Goal: Task Accomplishment & Management: Use online tool/utility

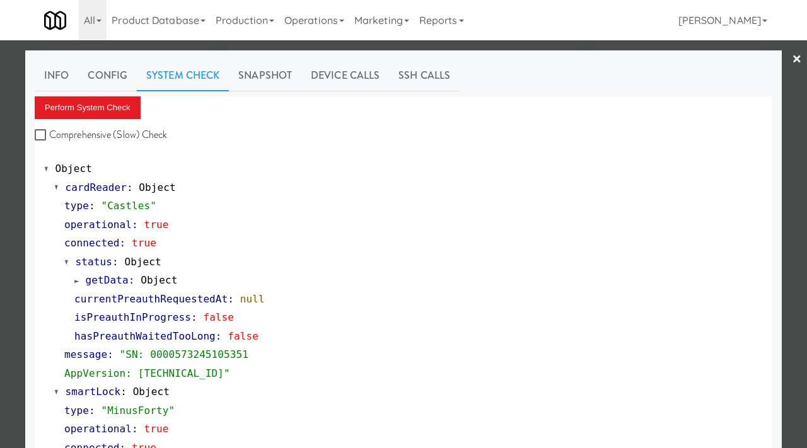
scroll to position [22, 0]
click at [0, 318] on div at bounding box center [403, 224] width 807 height 448
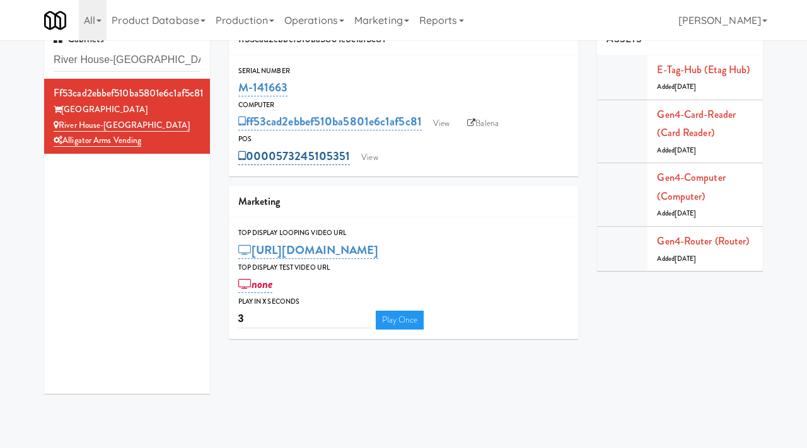
drag, startPoint x: 353, startPoint y: 148, endPoint x: 278, endPoint y: 153, distance: 75.2
click at [278, 153] on div "0000573245105351 View" at bounding box center [403, 156] width 331 height 21
copy link "573245105351"
click at [367, 155] on link "View" at bounding box center [369, 157] width 29 height 19
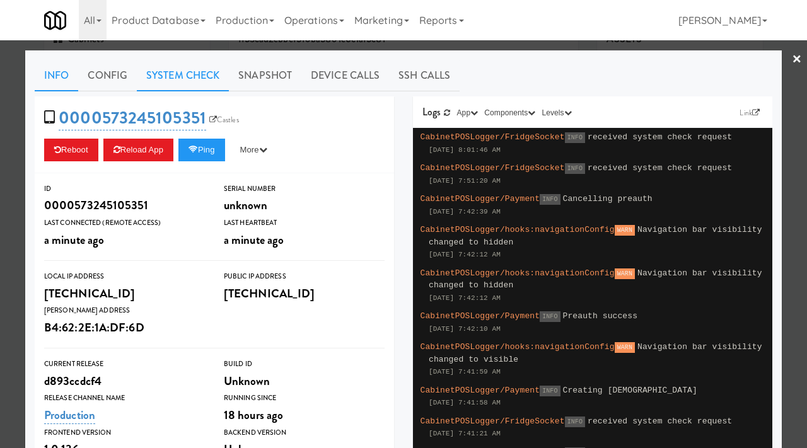
click at [188, 79] on link "System Check" at bounding box center [183, 76] width 92 height 32
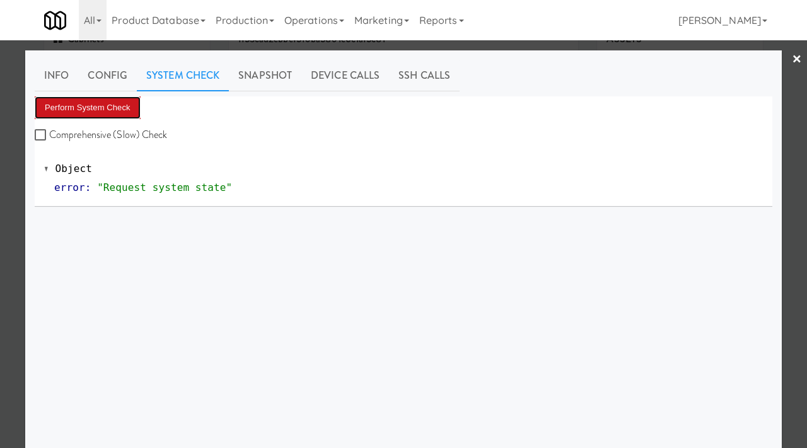
click at [120, 107] on button "Perform System Check" at bounding box center [88, 107] width 106 height 23
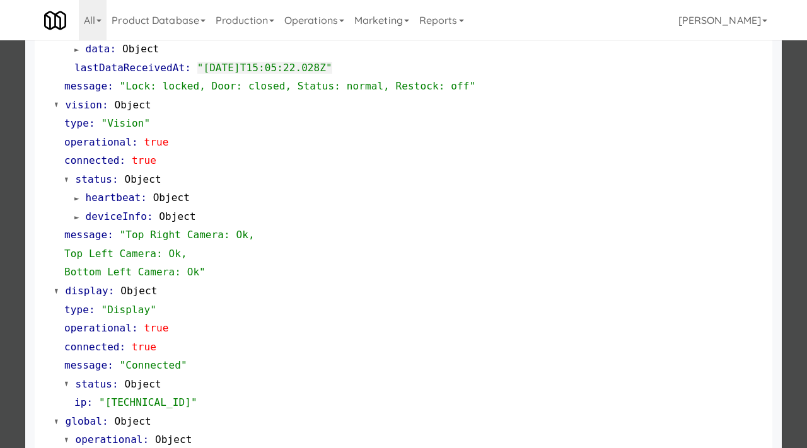
scroll to position [531, 0]
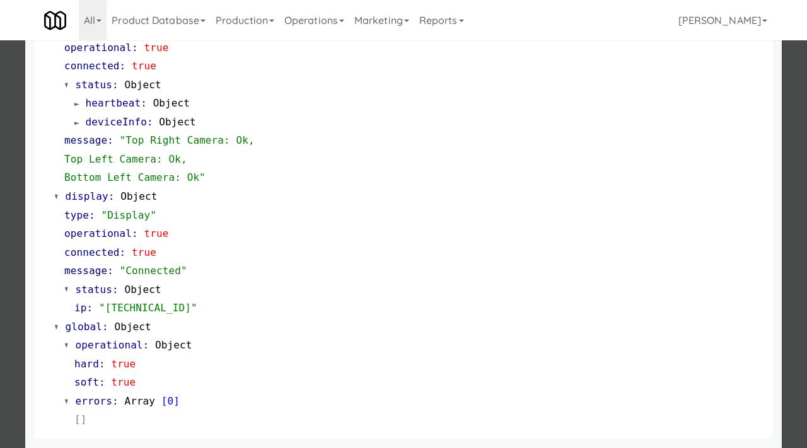
click at [0, 334] on div at bounding box center [403, 224] width 807 height 448
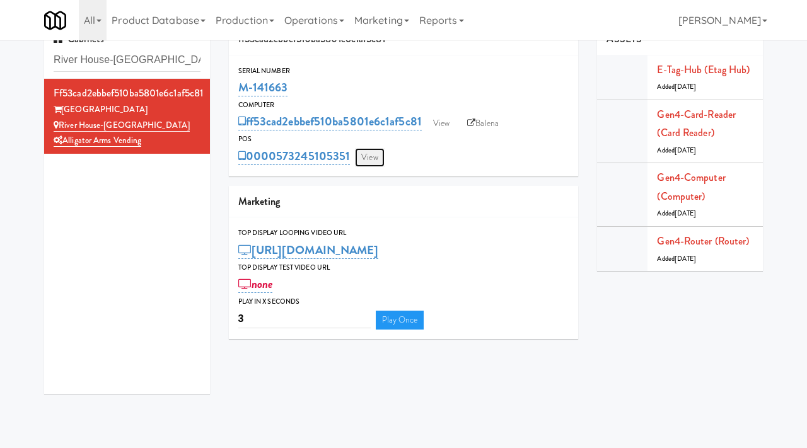
click at [367, 157] on link "View" at bounding box center [369, 157] width 29 height 19
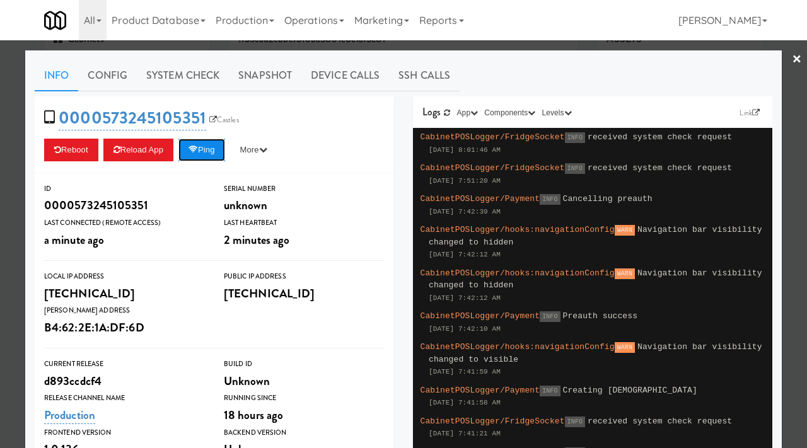
click at [206, 149] on button "Ping" at bounding box center [201, 150] width 47 height 23
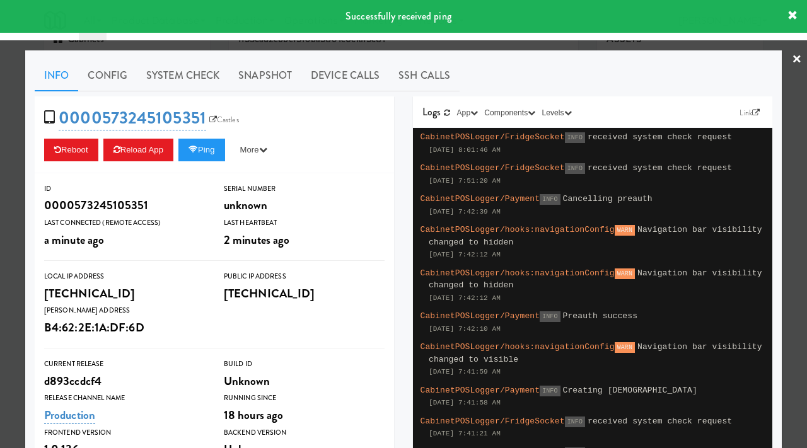
click at [0, 268] on div at bounding box center [403, 224] width 807 height 448
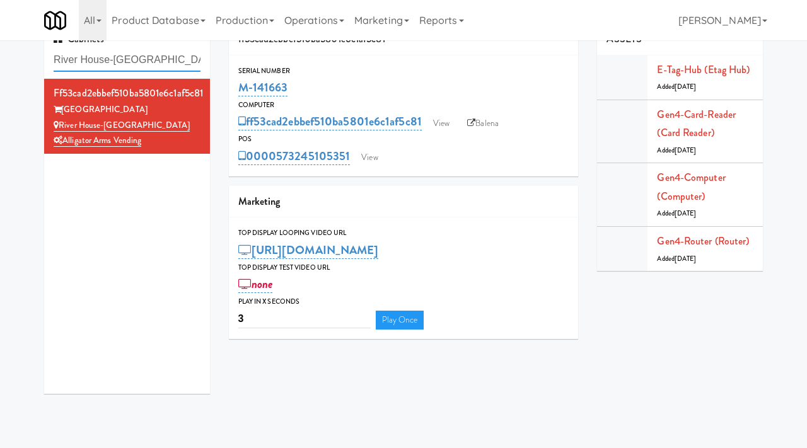
click at [151, 62] on input "River House-Cooler" at bounding box center [127, 60] width 147 height 23
paste input "Ghost Lab -"
type input "Ghost Lab - Cooler"
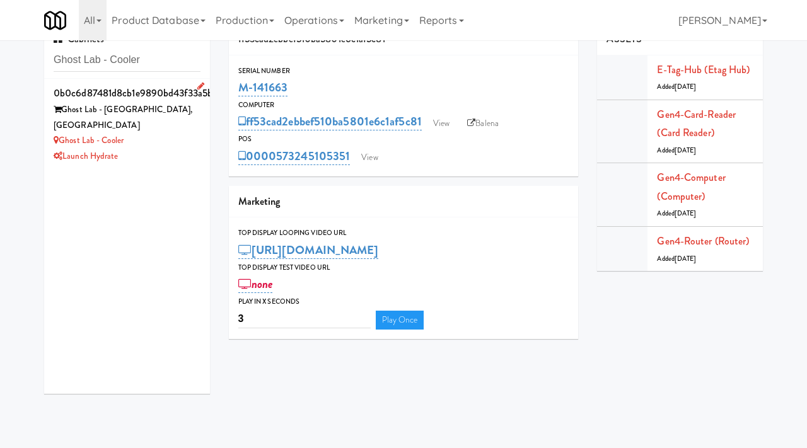
click at [158, 149] on div "Launch Hydrate" at bounding box center [127, 157] width 147 height 16
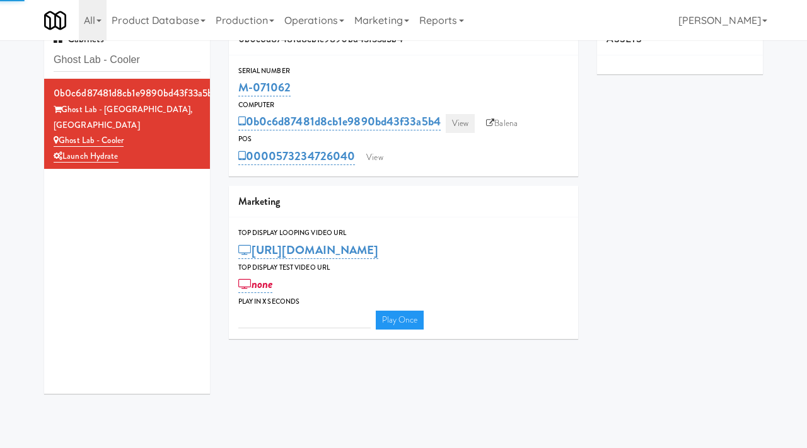
type input "3"
click at [475, 125] on link "View" at bounding box center [460, 123] width 29 height 19
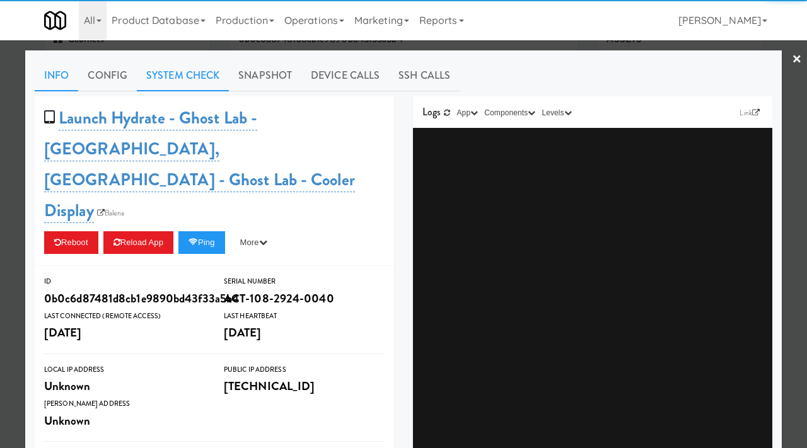
click at [184, 77] on link "System Check" at bounding box center [183, 76] width 92 height 32
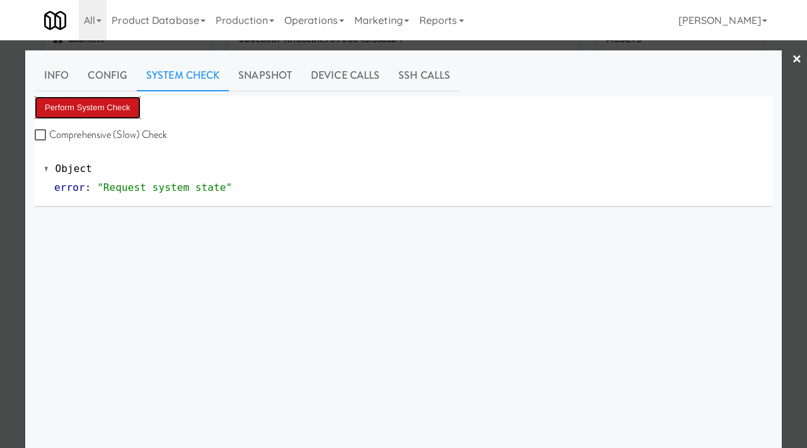
click at [98, 103] on button "Perform System Check" at bounding box center [88, 107] width 106 height 23
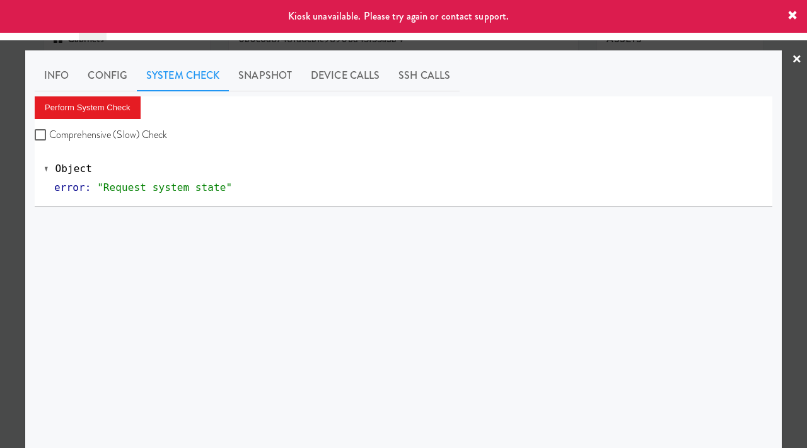
click at [0, 180] on div at bounding box center [403, 224] width 807 height 448
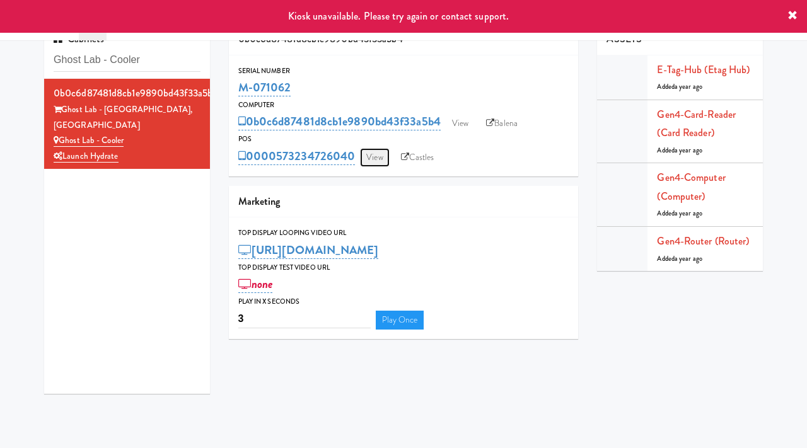
click at [375, 152] on link "View" at bounding box center [374, 157] width 29 height 19
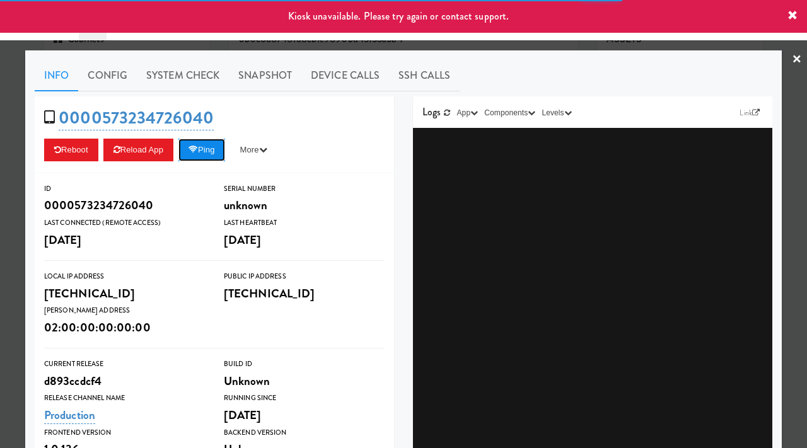
click at [195, 143] on button "Ping" at bounding box center [201, 150] width 47 height 23
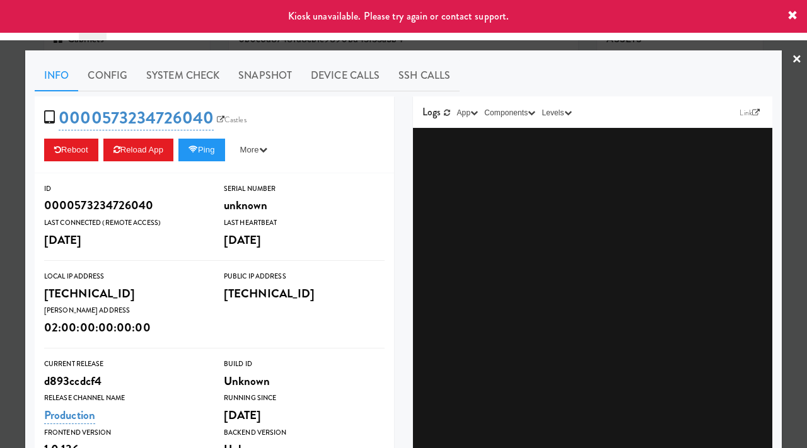
click at [0, 190] on div at bounding box center [403, 224] width 807 height 448
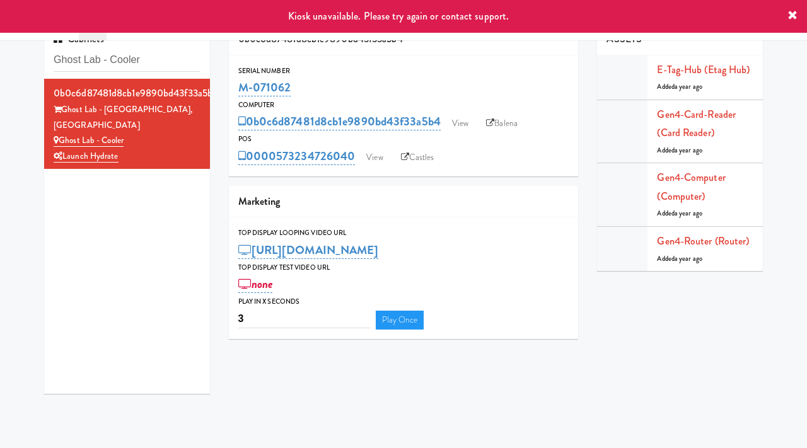
drag, startPoint x: 300, startPoint y: 85, endPoint x: 235, endPoint y: 85, distance: 65.0
click at [235, 85] on div "Serial Number M-071062" at bounding box center [404, 82] width 350 height 34
copy link "M-071062"
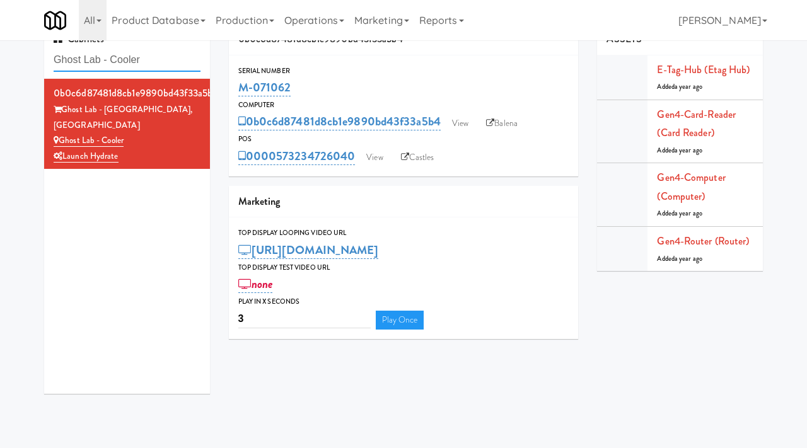
drag, startPoint x: 160, startPoint y: 65, endPoint x: 8, endPoint y: 61, distance: 152.0
click at [8, 61] on div "Cabinets Ghost Lab - Cooler 0b0c6d87481d8cb1e9890bd43f33a5b4 Ghost Lab - Eatont…" at bounding box center [403, 213] width 807 height 380
click at [176, 133] on div "Ghost Lab - Cooler" at bounding box center [127, 141] width 147 height 16
click at [378, 153] on link "View" at bounding box center [374, 157] width 29 height 19
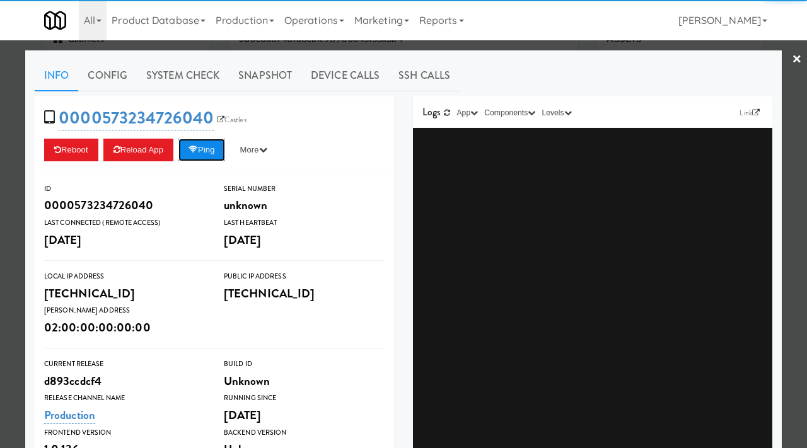
click at [206, 143] on button "Ping" at bounding box center [201, 150] width 47 height 23
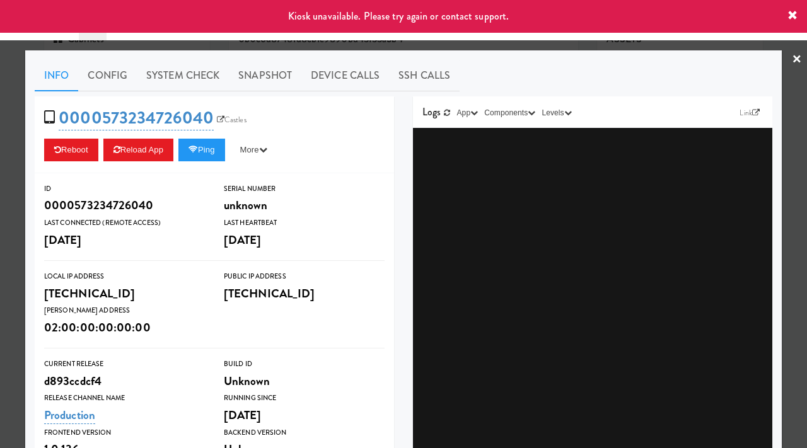
click at [0, 218] on div at bounding box center [403, 224] width 807 height 448
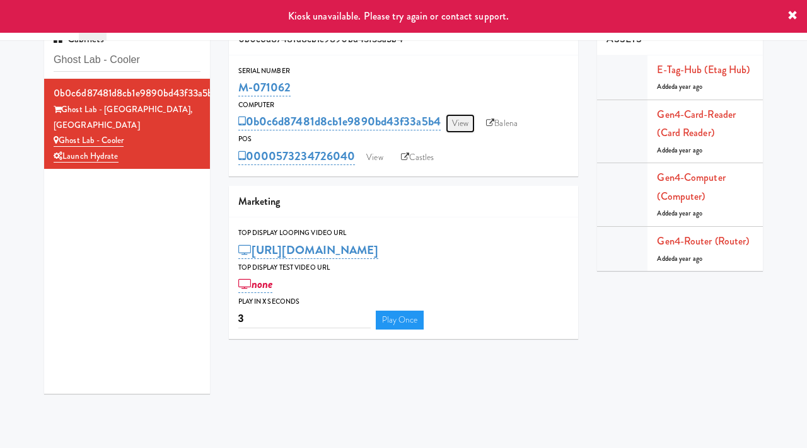
click at [465, 122] on link "View" at bounding box center [460, 123] width 29 height 19
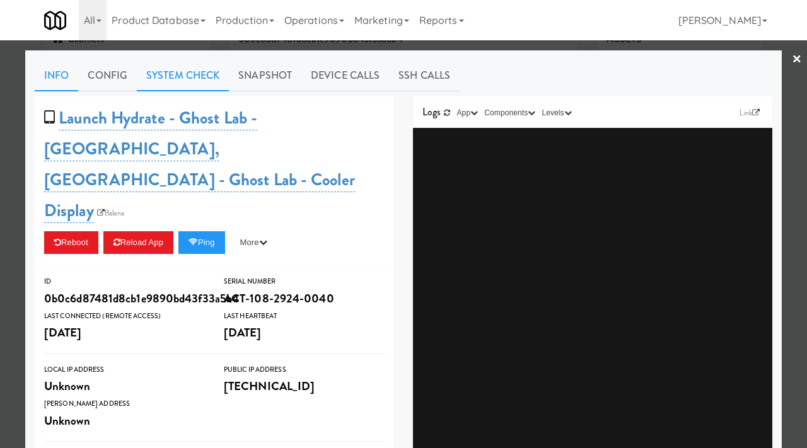
click at [197, 80] on link "System Check" at bounding box center [183, 76] width 92 height 32
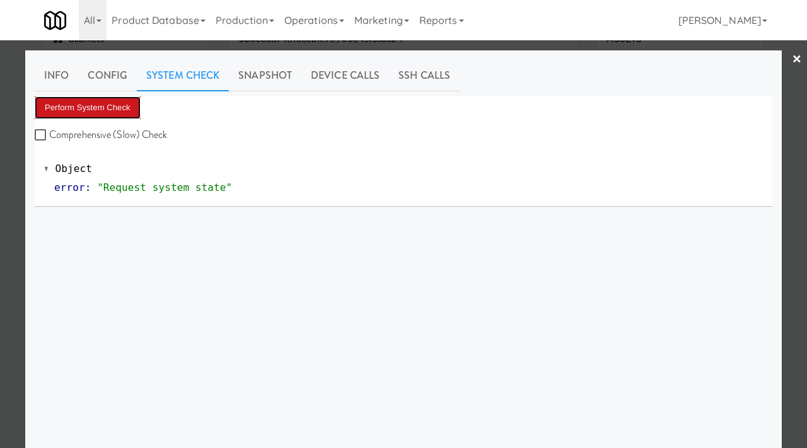
click at [96, 114] on button "Perform System Check" at bounding box center [88, 107] width 106 height 23
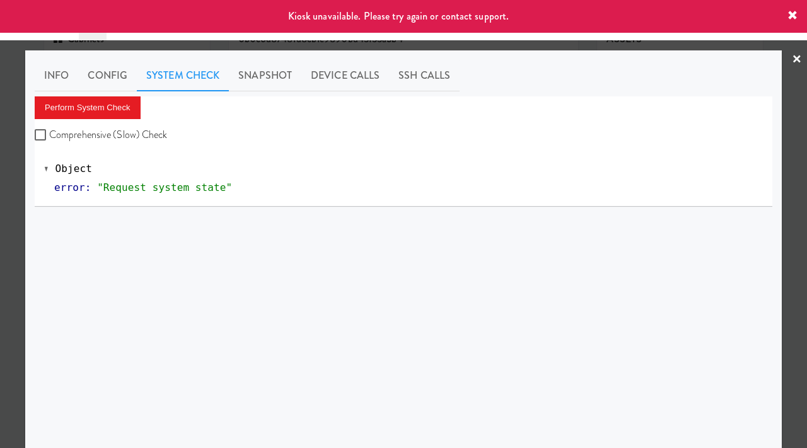
click at [0, 185] on div at bounding box center [403, 224] width 807 height 448
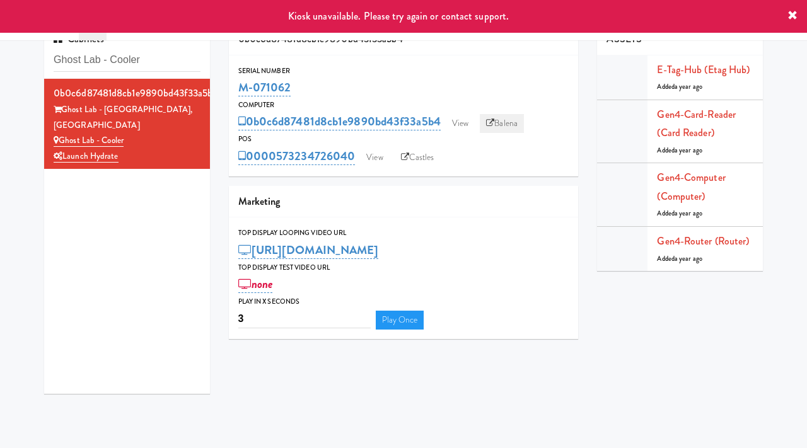
click at [507, 118] on link "Balena" at bounding box center [502, 123] width 44 height 19
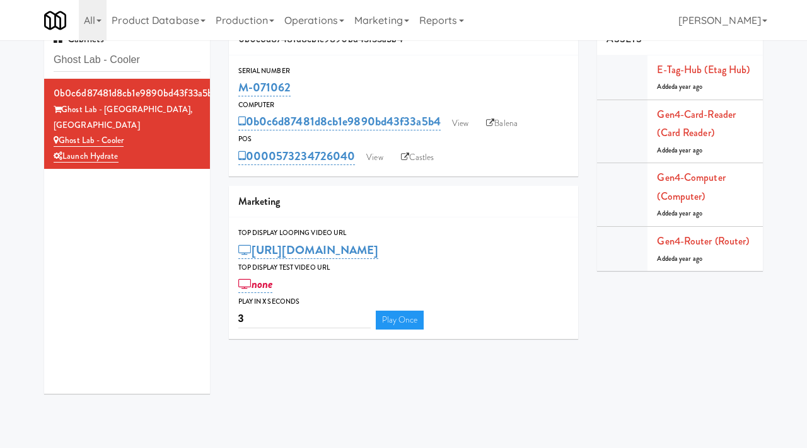
drag, startPoint x: 299, startPoint y: 89, endPoint x: 237, endPoint y: 85, distance: 61.9
click at [237, 85] on div "Serial Number M-071062" at bounding box center [404, 82] width 350 height 34
copy link "M-071062"
copy link "Ghost Lab - Cooler"
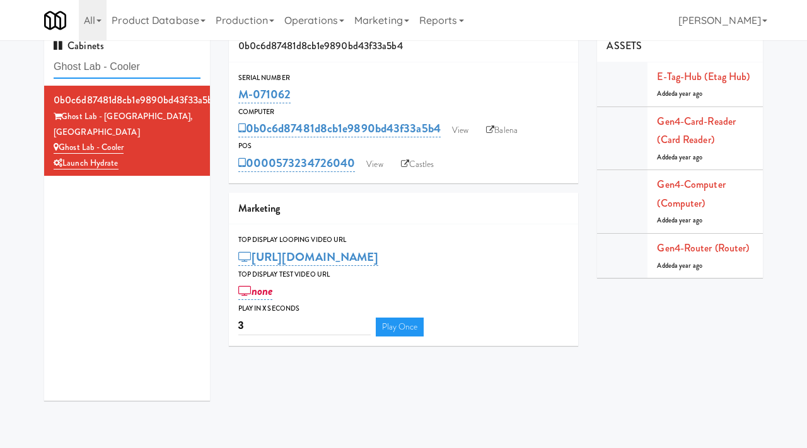
drag, startPoint x: 149, startPoint y: 70, endPoint x: 30, endPoint y: 57, distance: 119.9
click at [30, 57] on div "Cabinets Ghost Lab - Cooler 0b0c6d87481d8cb1e9890bd43f33a5b4 Ghost Lab - Eatont…" at bounding box center [403, 220] width 807 height 380
paste input "1140 S Wabash - Right - Ambient"
type input "1140 S Wabash - Right - Ambient"
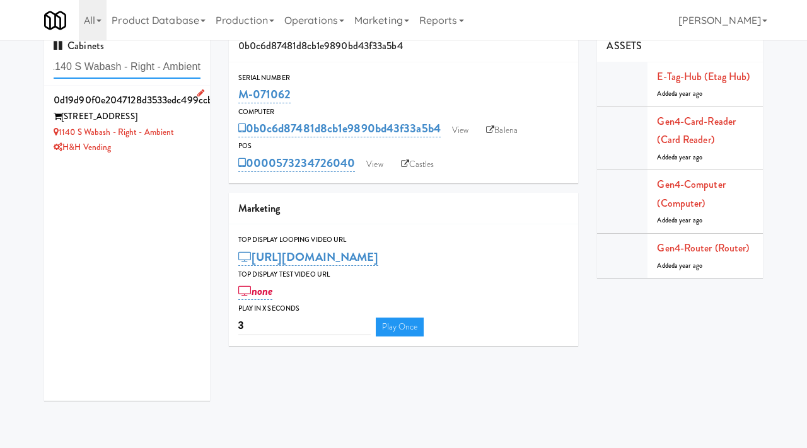
scroll to position [0, 0]
click at [156, 114] on div "1140 S Wabash" at bounding box center [127, 117] width 147 height 16
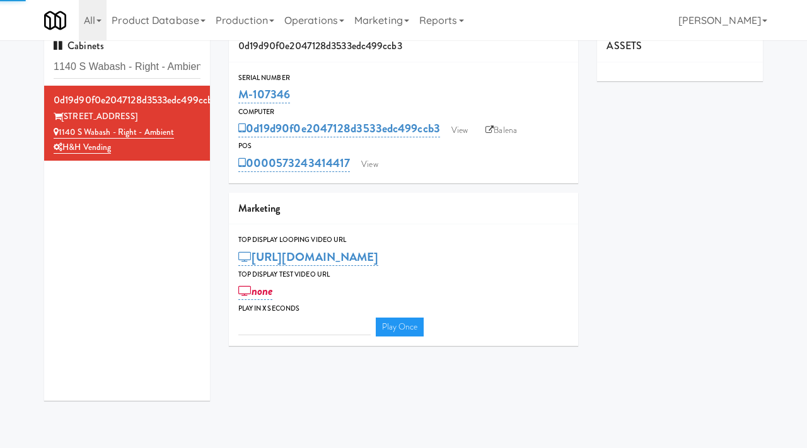
type input "3"
click at [454, 129] on link "View" at bounding box center [459, 130] width 29 height 19
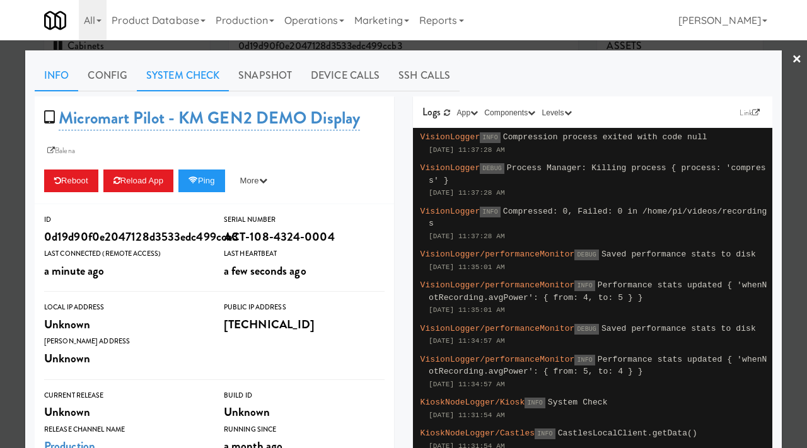
click at [196, 74] on link "System Check" at bounding box center [183, 76] width 92 height 32
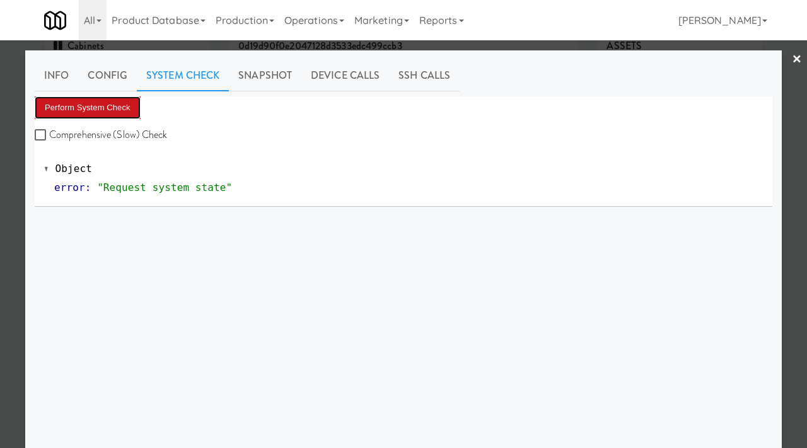
click at [87, 115] on button "Perform System Check" at bounding box center [88, 107] width 106 height 23
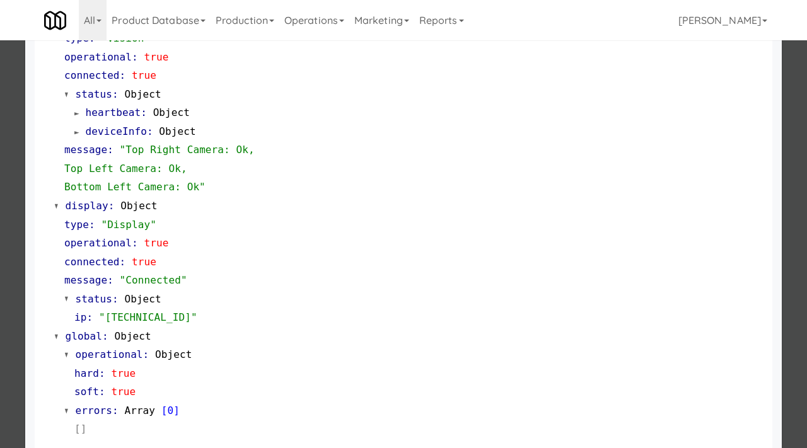
scroll to position [531, 0]
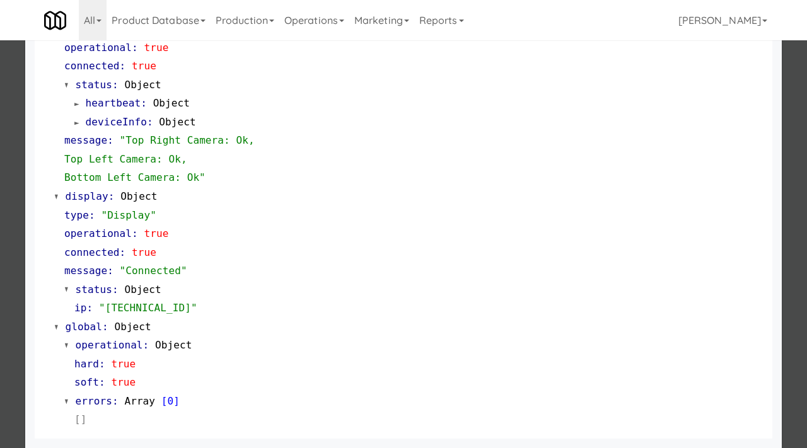
click at [0, 293] on div at bounding box center [403, 224] width 807 height 448
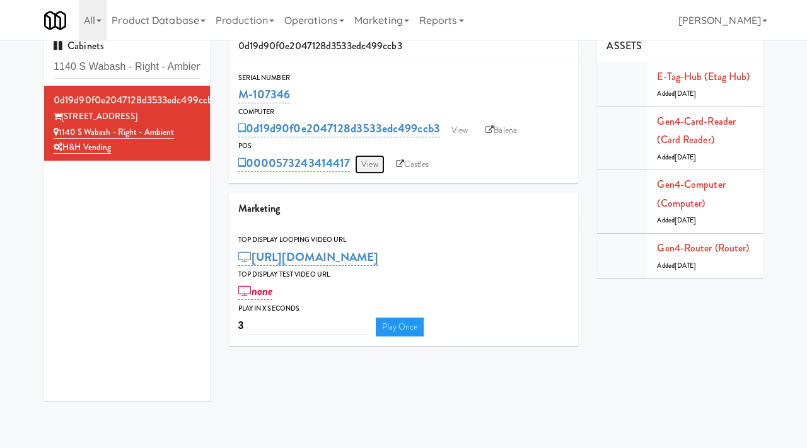
click at [368, 163] on link "View" at bounding box center [369, 164] width 29 height 19
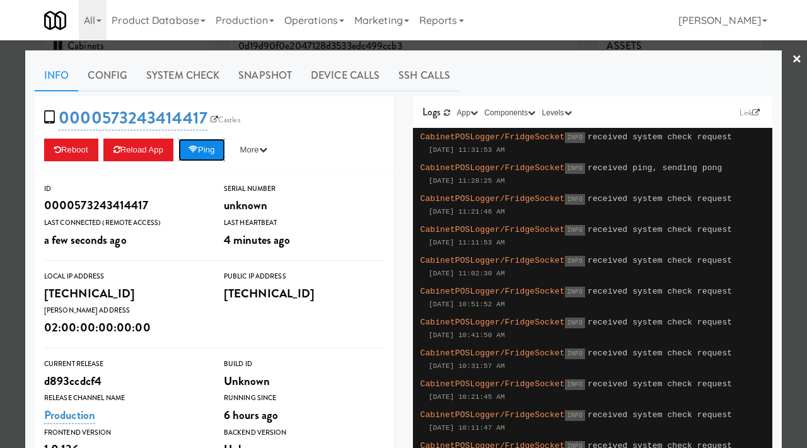
click at [212, 149] on button "Ping" at bounding box center [201, 150] width 47 height 23
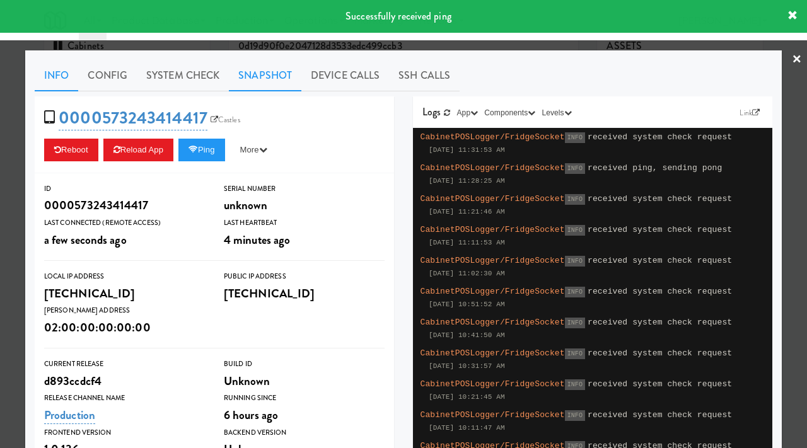
click at [271, 84] on link "Snapshot" at bounding box center [265, 76] width 73 height 32
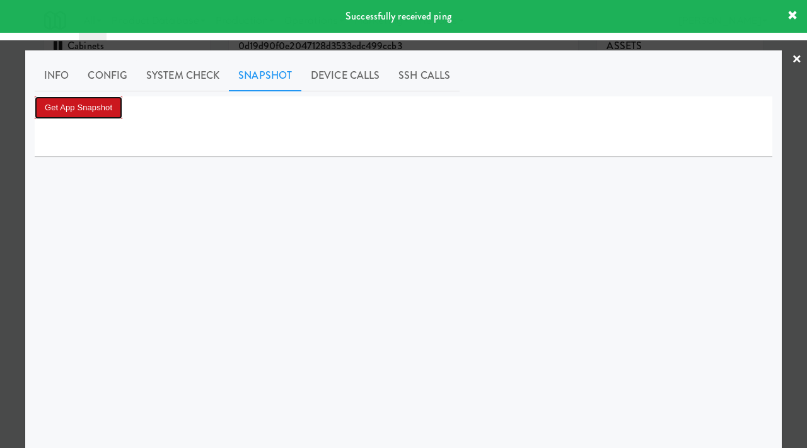
click at [101, 105] on button "Get App Snapshot" at bounding box center [79, 107] width 88 height 23
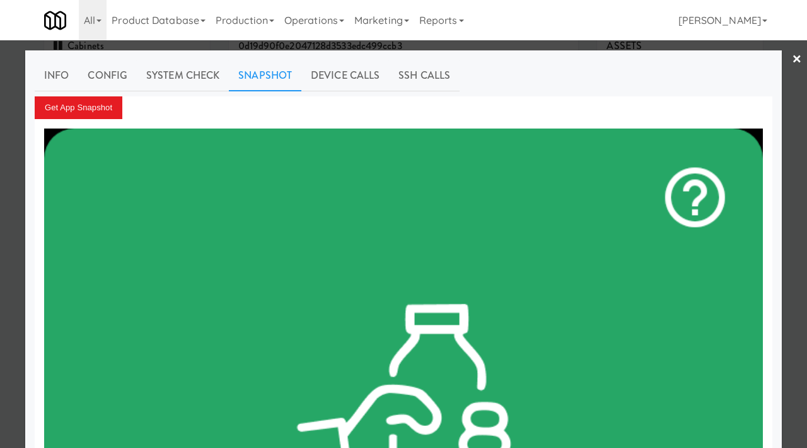
click at [8, 117] on div at bounding box center [403, 224] width 807 height 448
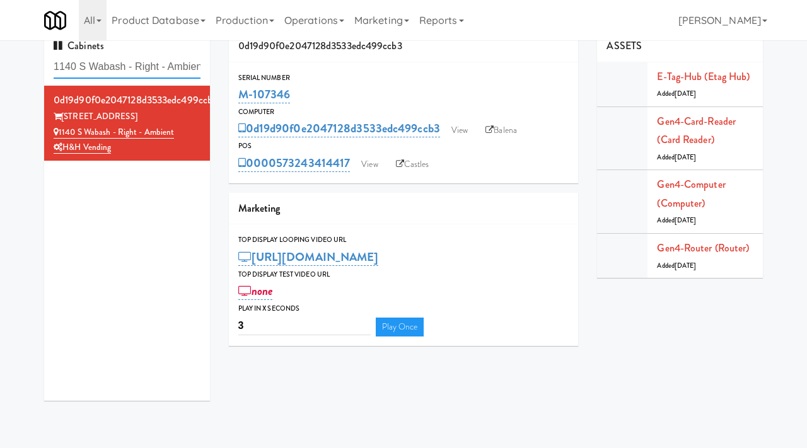
click at [141, 69] on input "1140 S Wabash - Right - Ambient" at bounding box center [127, 66] width 147 height 23
paste input "Park on First - Mailroom 2 - Cooler"
type input "Park on First - Mailroom 2 - Cooler"
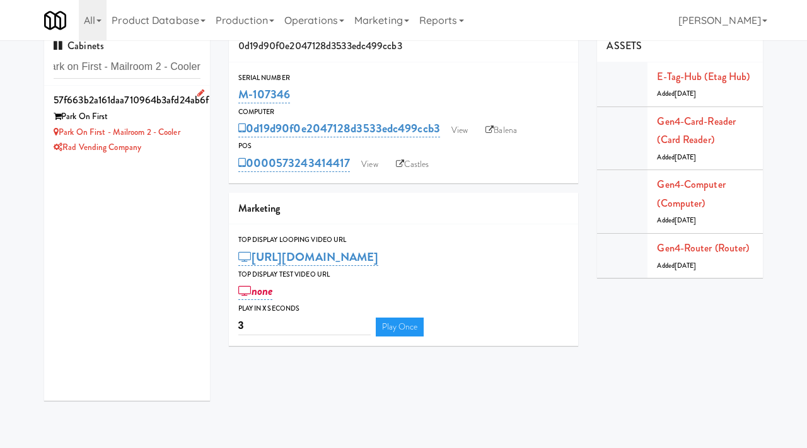
click at [178, 112] on div "Park On First" at bounding box center [127, 117] width 147 height 16
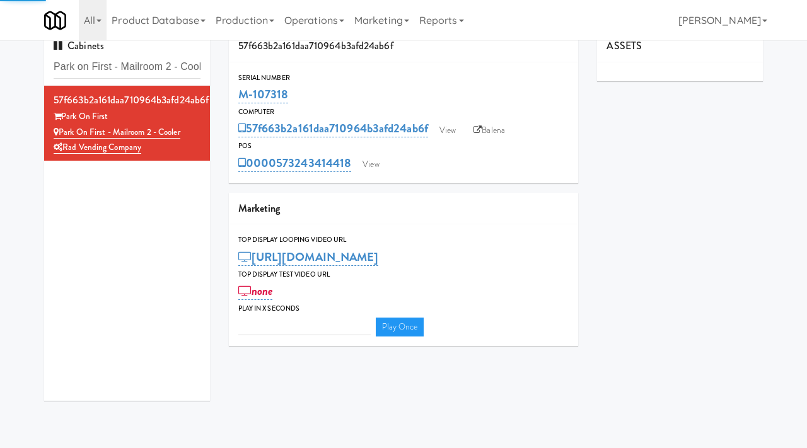
type input "3"
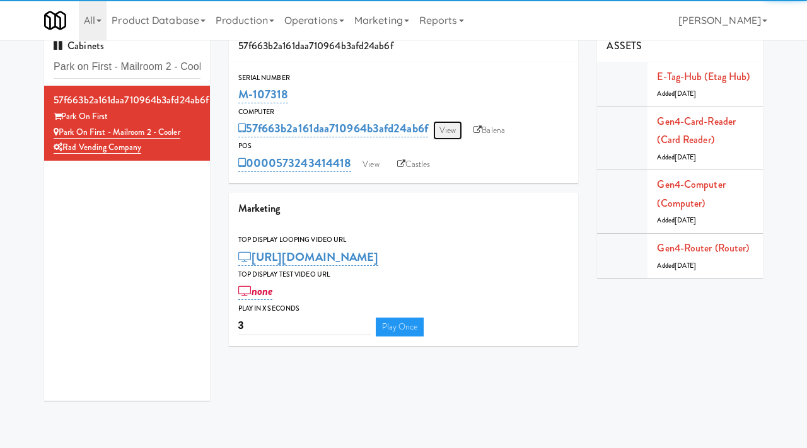
click at [448, 128] on link "View" at bounding box center [447, 130] width 29 height 19
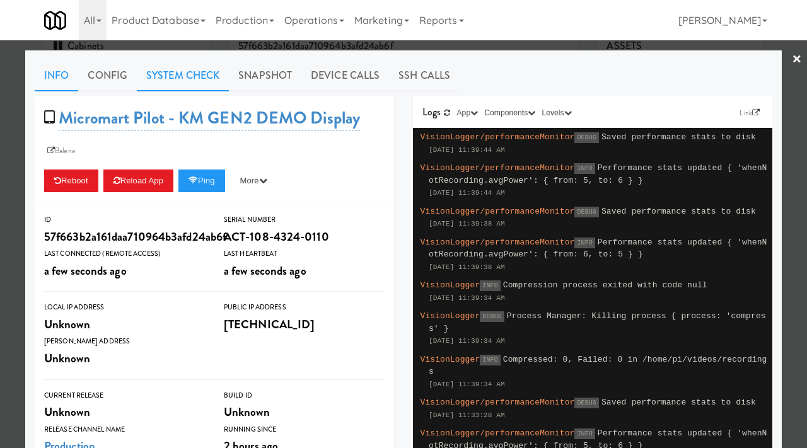
click at [200, 71] on link "System Check" at bounding box center [183, 76] width 92 height 32
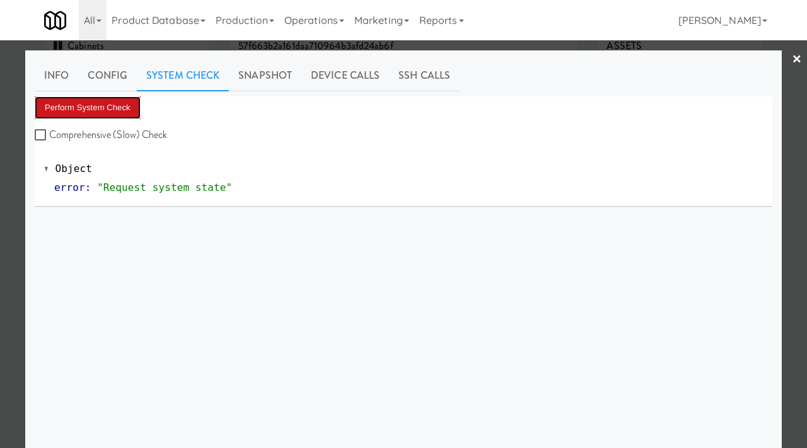
click at [95, 108] on button "Perform System Check" at bounding box center [88, 107] width 106 height 23
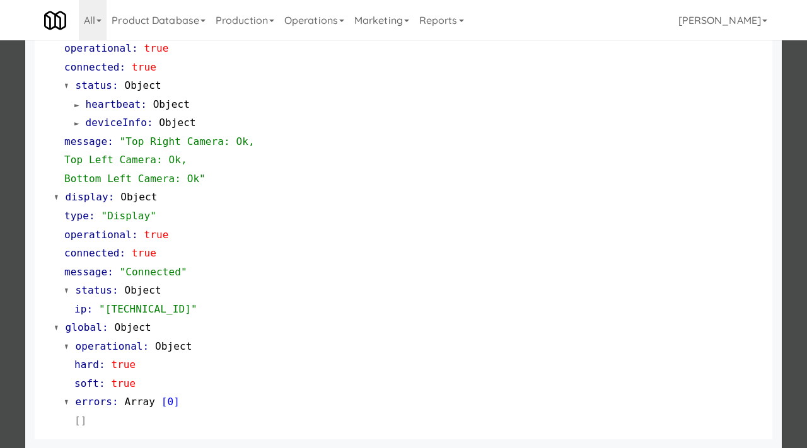
scroll to position [512, 0]
click at [0, 300] on div at bounding box center [403, 224] width 807 height 448
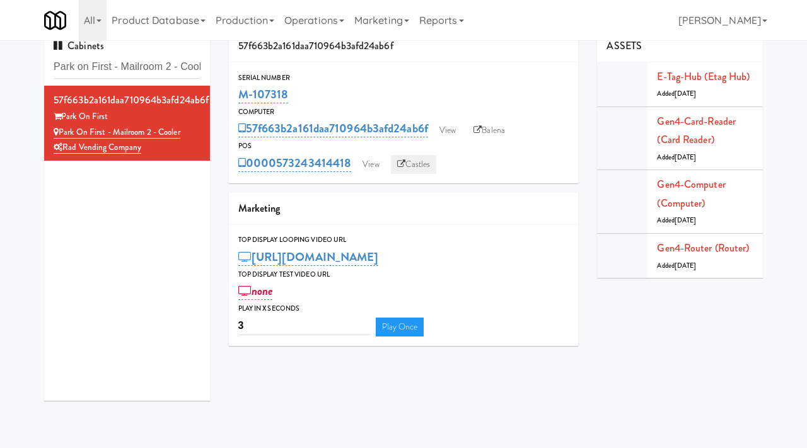
click at [412, 161] on link "Castles" at bounding box center [414, 164] width 46 height 19
click at [104, 63] on input "Park on First - Mailroom 2 - Cooler" at bounding box center [127, 66] width 147 height 23
paste input "Ghost Lab"
type input "Ghost Lab - Cooler"
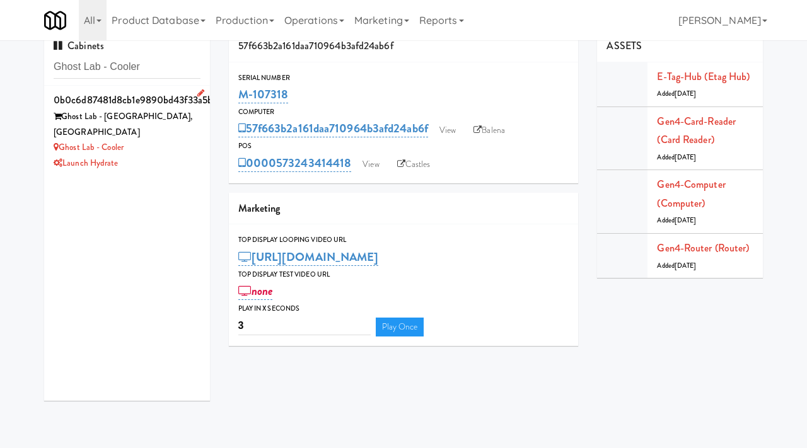
click at [174, 140] on div "Ghost Lab - Cooler" at bounding box center [127, 148] width 147 height 16
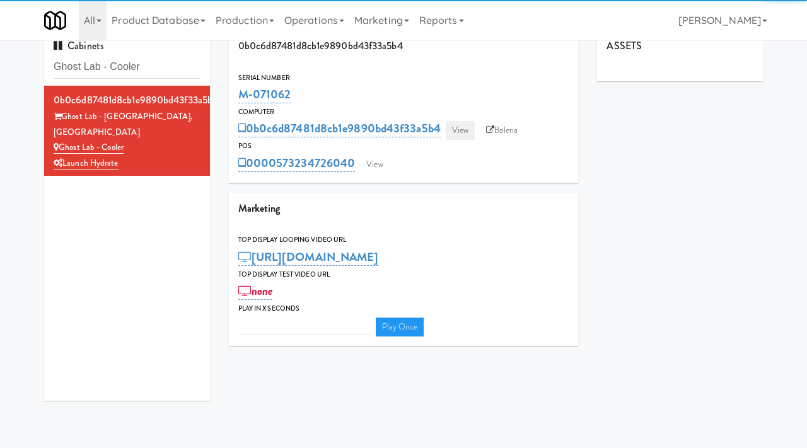
type input "3"
click at [458, 124] on link "View" at bounding box center [460, 130] width 29 height 19
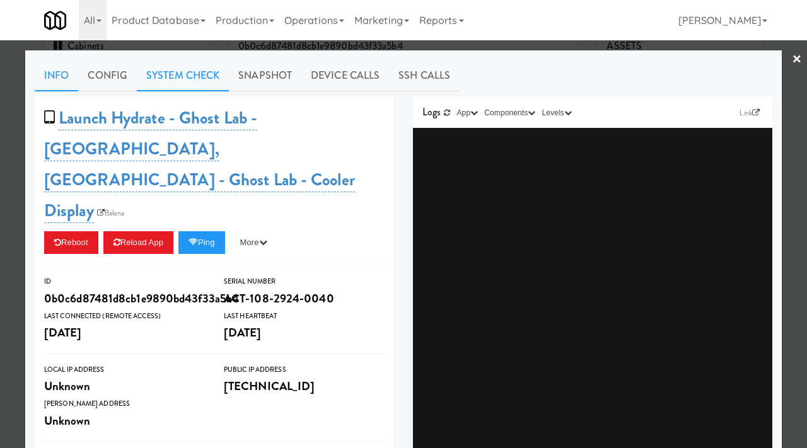
click at [187, 71] on link "System Check" at bounding box center [183, 76] width 92 height 32
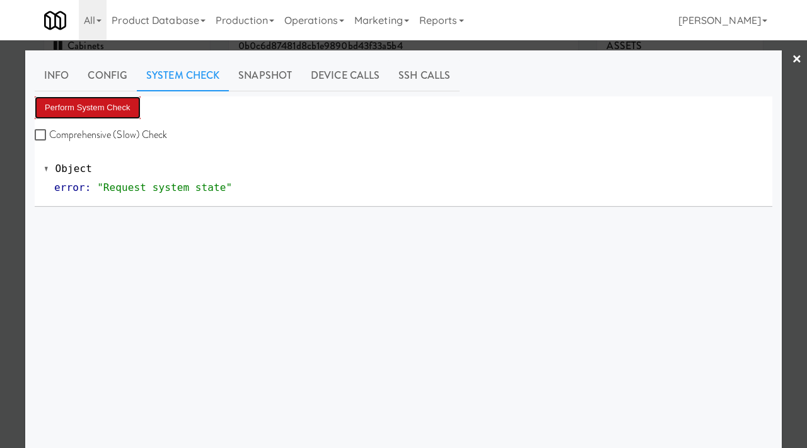
click at [119, 99] on button "Perform System Check" at bounding box center [88, 107] width 106 height 23
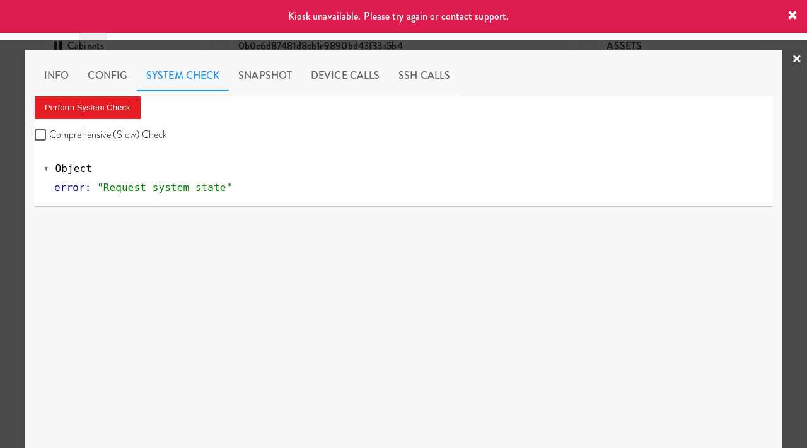
click at [0, 206] on div at bounding box center [403, 224] width 807 height 448
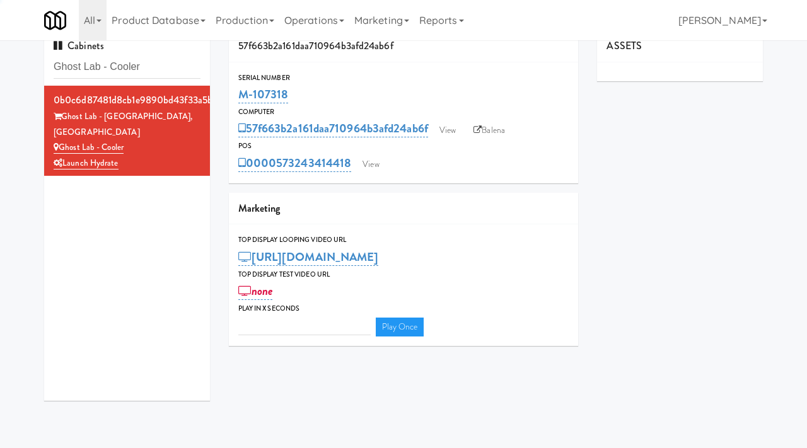
type input "3"
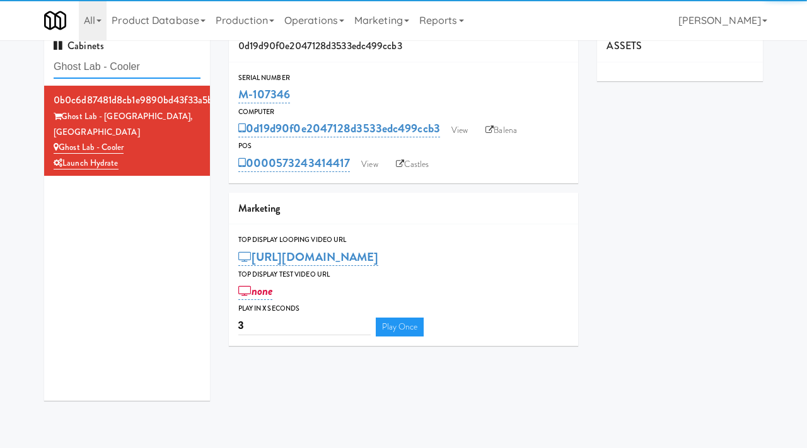
click at [168, 64] on input "Ghost Lab - Cooler" at bounding box center [127, 66] width 147 height 23
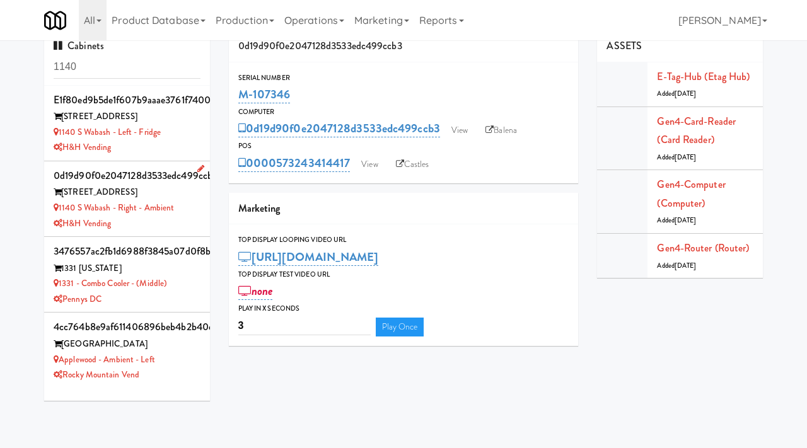
click at [186, 222] on div "H&H Vending" at bounding box center [127, 224] width 147 height 16
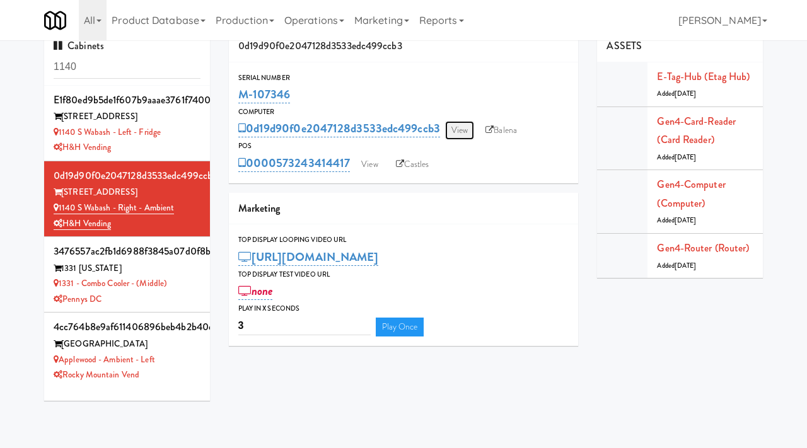
click at [452, 132] on link "View" at bounding box center [459, 130] width 29 height 19
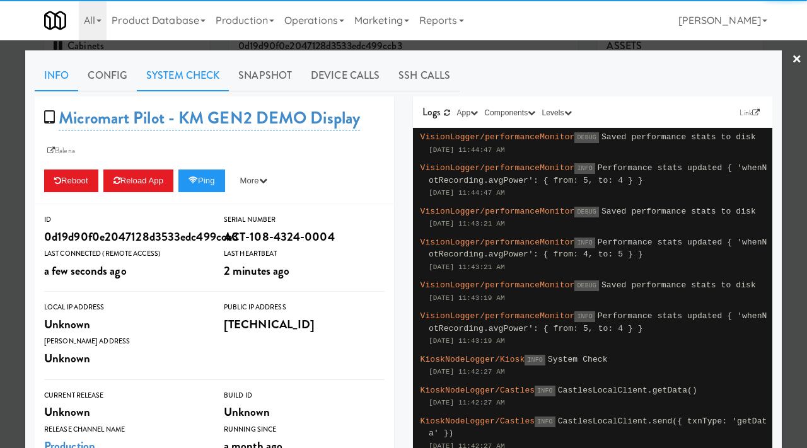
click at [171, 73] on link "System Check" at bounding box center [183, 76] width 92 height 32
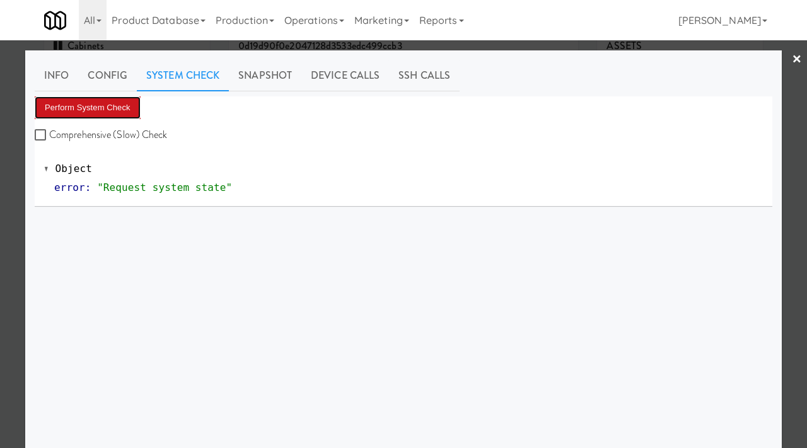
click at [89, 115] on button "Perform System Check" at bounding box center [88, 107] width 106 height 23
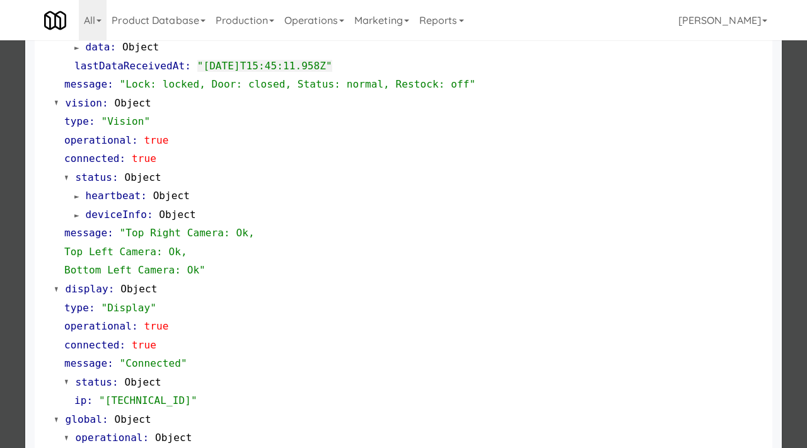
scroll to position [440, 0]
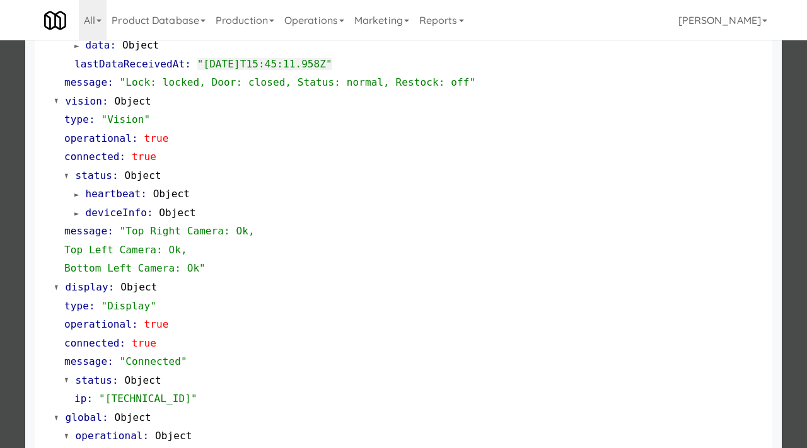
click at [0, 196] on div at bounding box center [403, 224] width 807 height 448
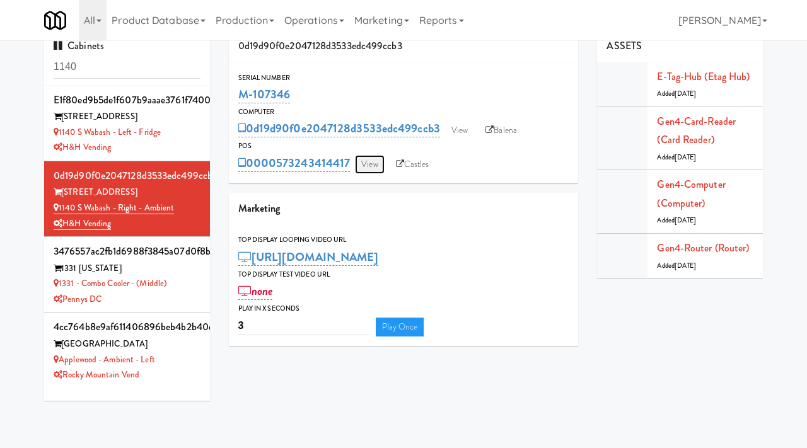
click at [372, 168] on link "View" at bounding box center [369, 164] width 29 height 19
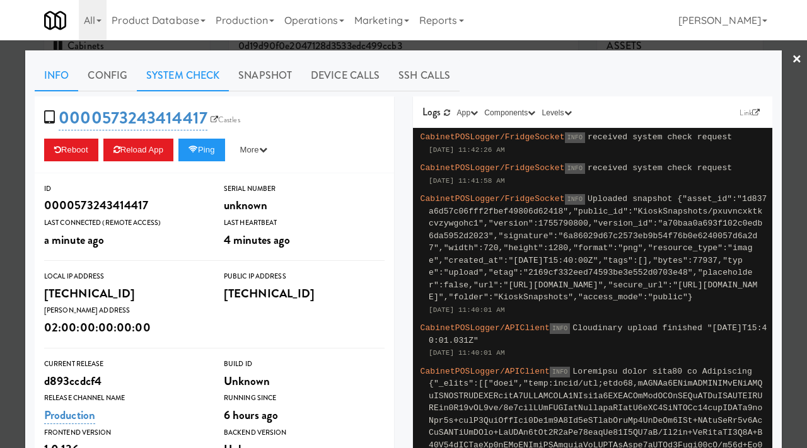
click at [186, 77] on link "System Check" at bounding box center [183, 76] width 92 height 32
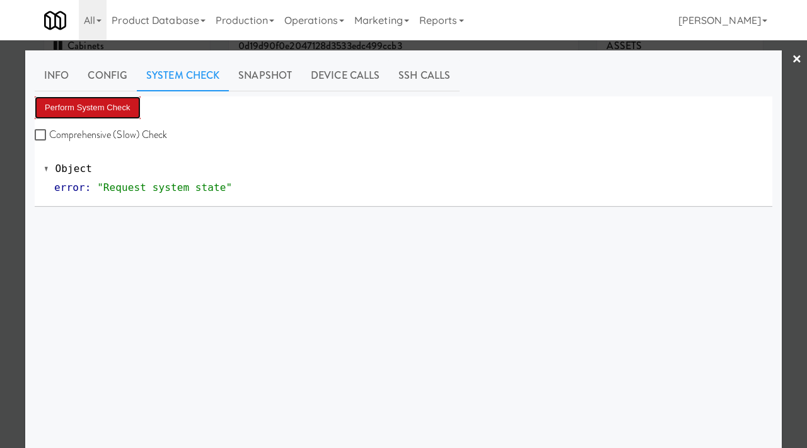
click at [92, 99] on button "Perform System Check" at bounding box center [88, 107] width 106 height 23
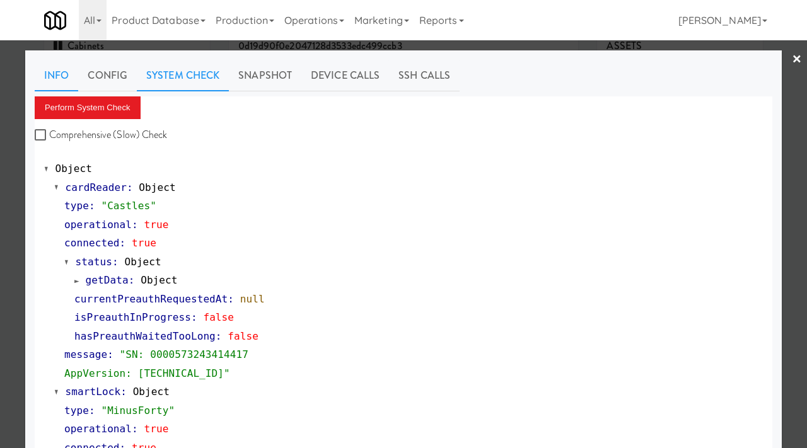
click at [53, 63] on link "Info" at bounding box center [57, 76] width 44 height 32
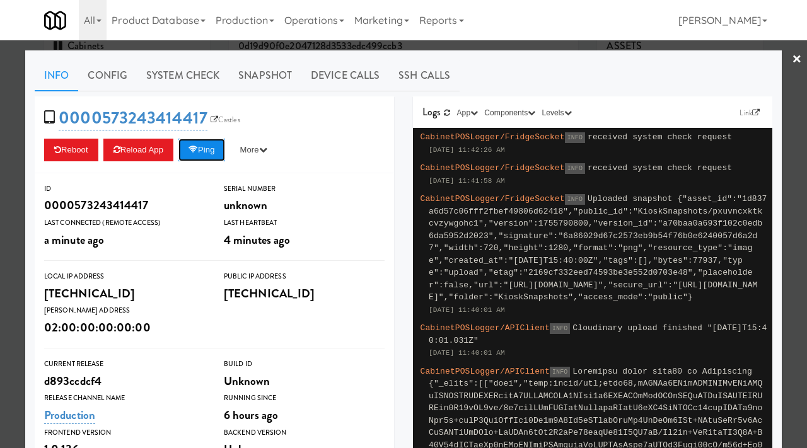
click at [213, 147] on button "Ping" at bounding box center [201, 150] width 47 height 23
click at [4, 107] on div at bounding box center [403, 224] width 807 height 448
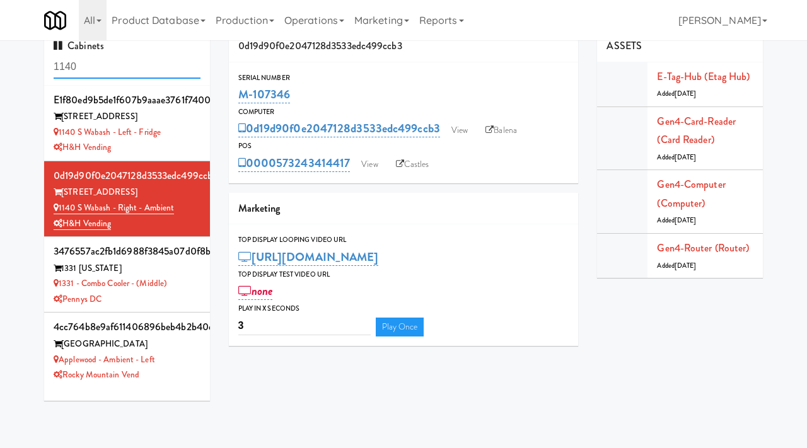
click at [144, 78] on input "1140" at bounding box center [127, 66] width 147 height 23
type input "sur"
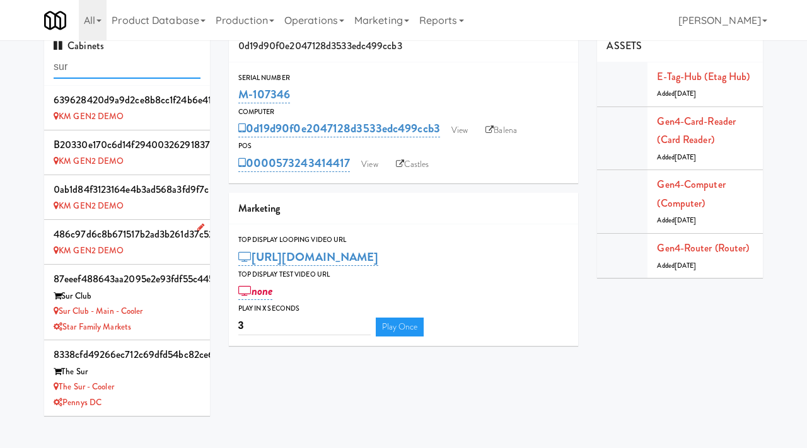
scroll to position [40, 0]
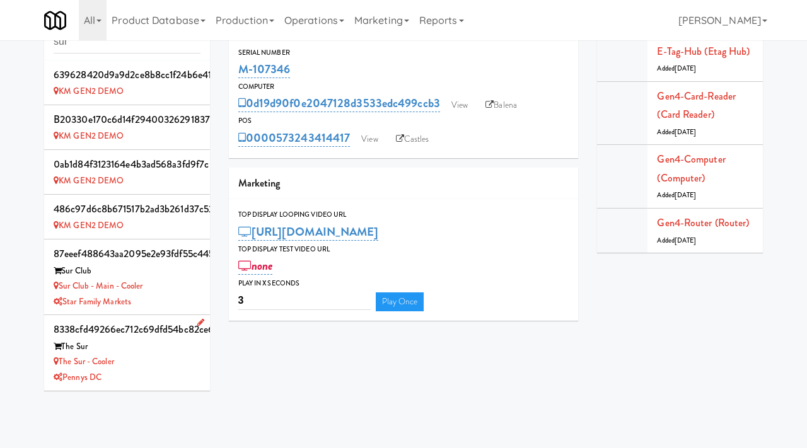
click at [156, 358] on div "The Sur - Cooler" at bounding box center [127, 362] width 147 height 16
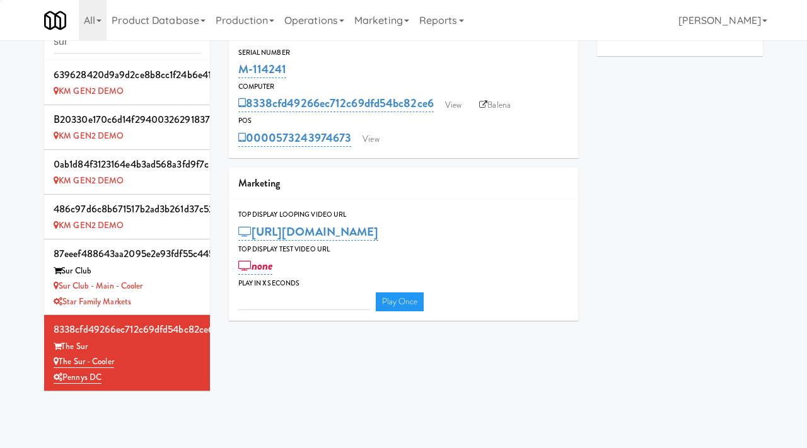
type input "3"
click at [462, 108] on link "View" at bounding box center [453, 105] width 29 height 19
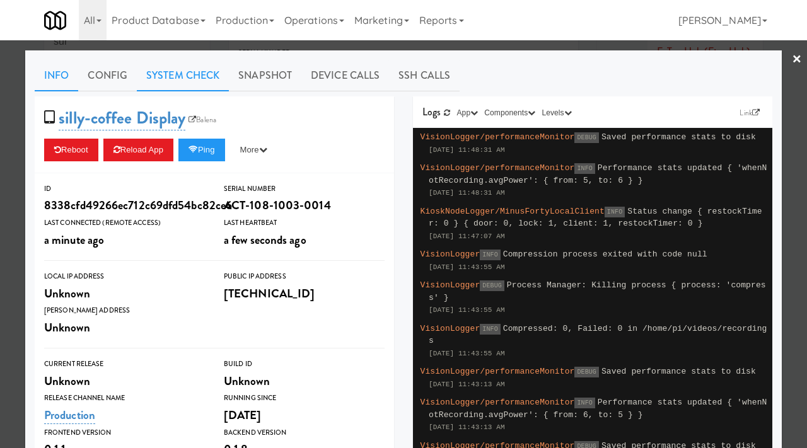
click at [195, 81] on link "System Check" at bounding box center [183, 76] width 92 height 32
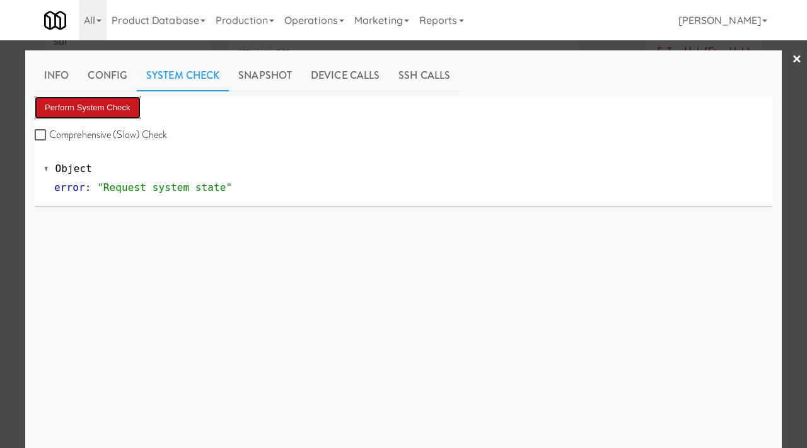
click at [98, 104] on button "Perform System Check" at bounding box center [88, 107] width 106 height 23
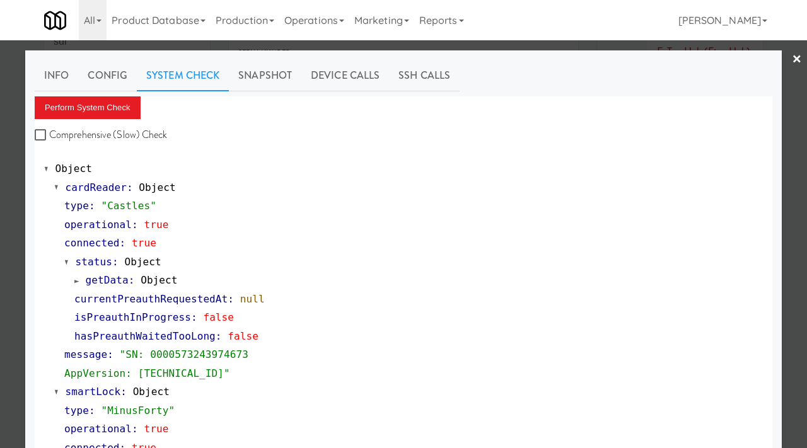
click at [0, 127] on div at bounding box center [403, 224] width 807 height 448
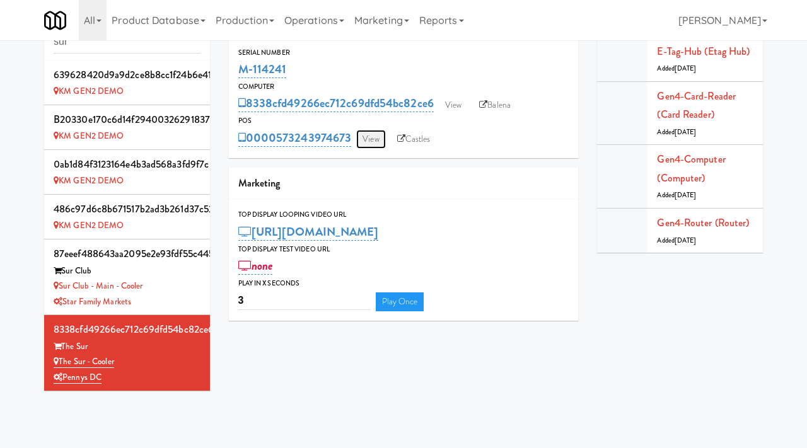
click at [376, 132] on link "View" at bounding box center [370, 139] width 29 height 19
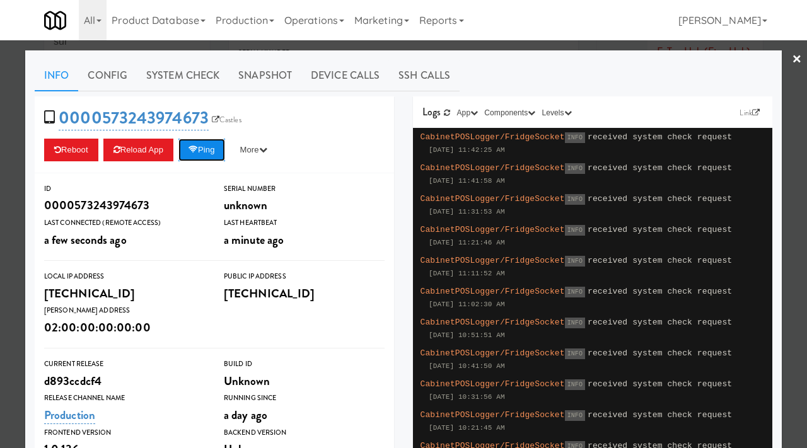
click at [211, 153] on button "Ping" at bounding box center [201, 150] width 47 height 23
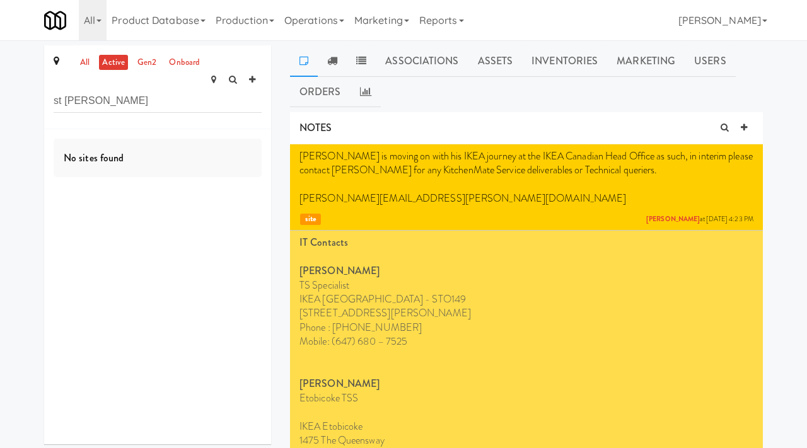
drag, startPoint x: 65, startPoint y: 83, endPoint x: 33, endPoint y: 81, distance: 31.6
type input "joseph"
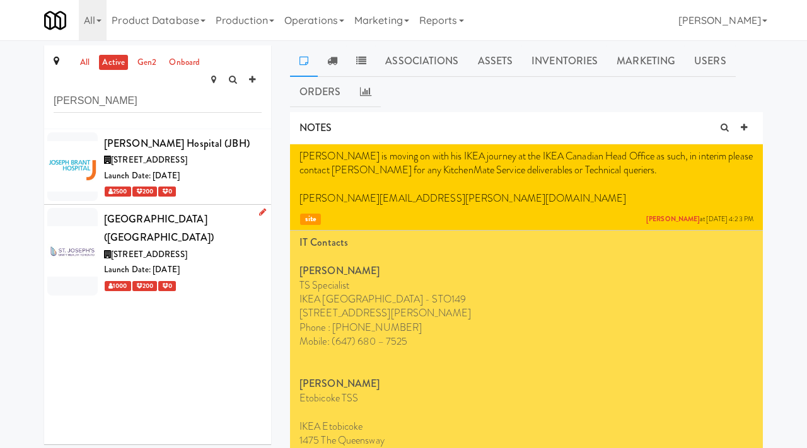
click at [232, 214] on div "[GEOGRAPHIC_DATA] ([GEOGRAPHIC_DATA])" at bounding box center [183, 228] width 158 height 37
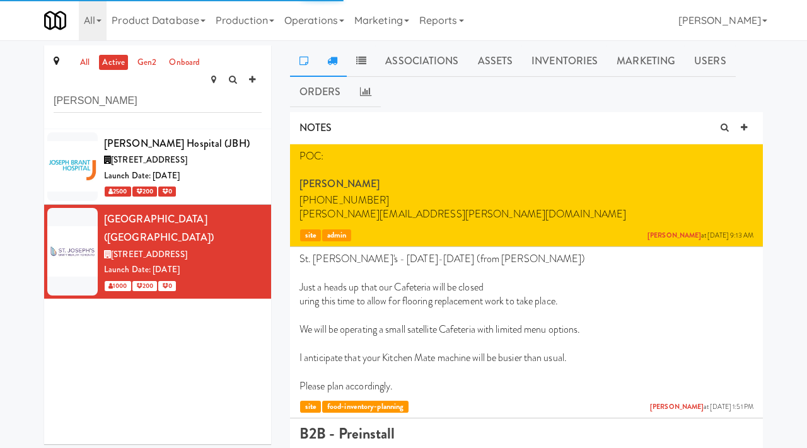
click at [335, 57] on icon at bounding box center [332, 60] width 10 height 10
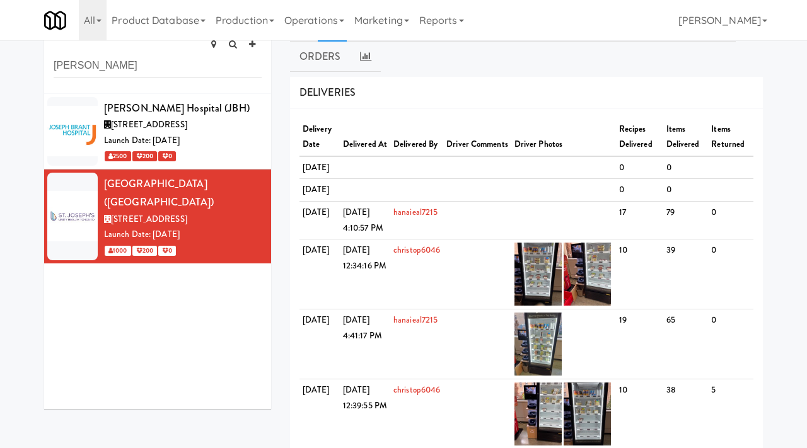
scroll to position [39, 0]
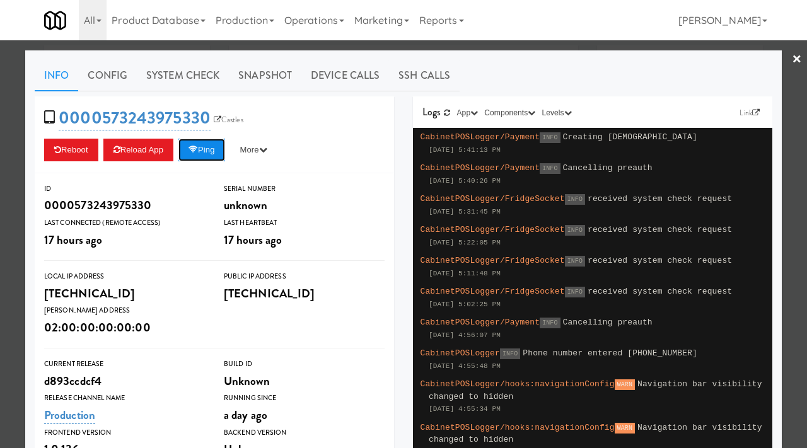
click at [196, 155] on button "Ping" at bounding box center [201, 150] width 47 height 23
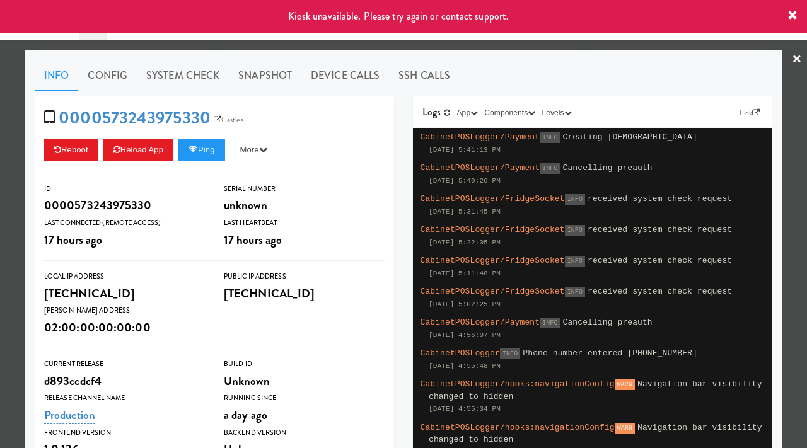
click at [0, 243] on div at bounding box center [403, 224] width 807 height 448
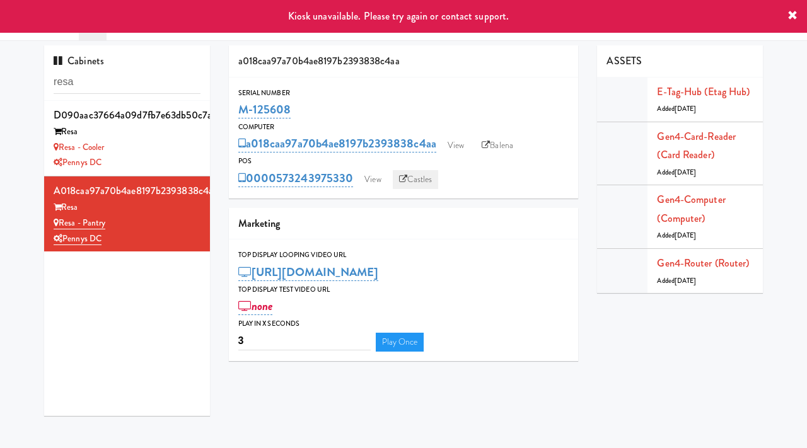
click at [421, 180] on link "Castles" at bounding box center [416, 179] width 46 height 19
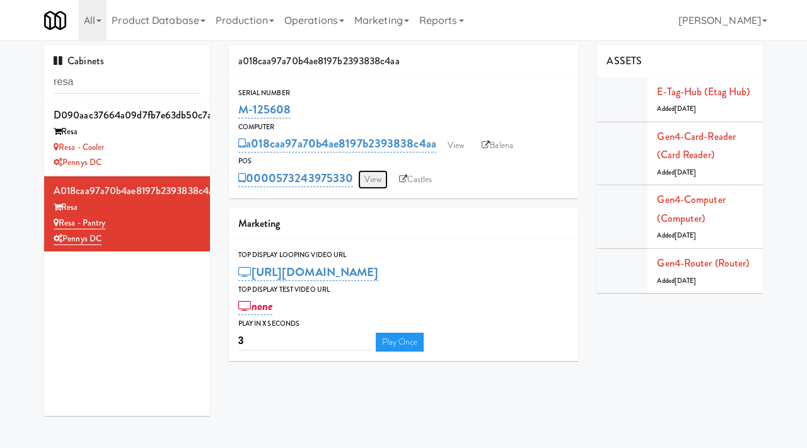
click at [372, 180] on link "View" at bounding box center [372, 179] width 29 height 19
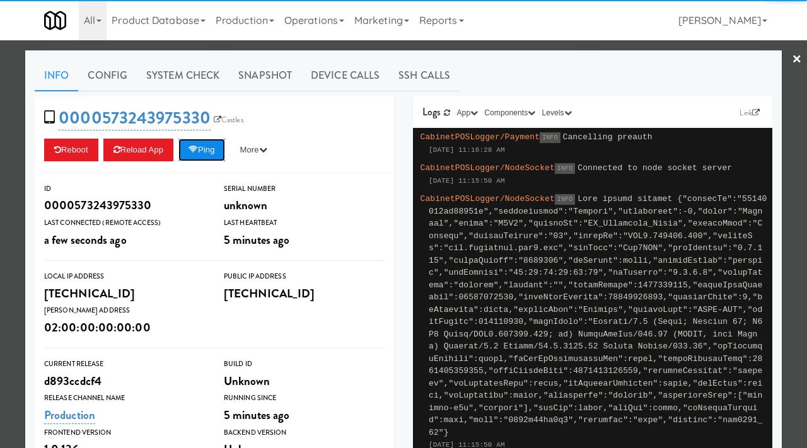
click at [197, 151] on icon at bounding box center [193, 150] width 9 height 8
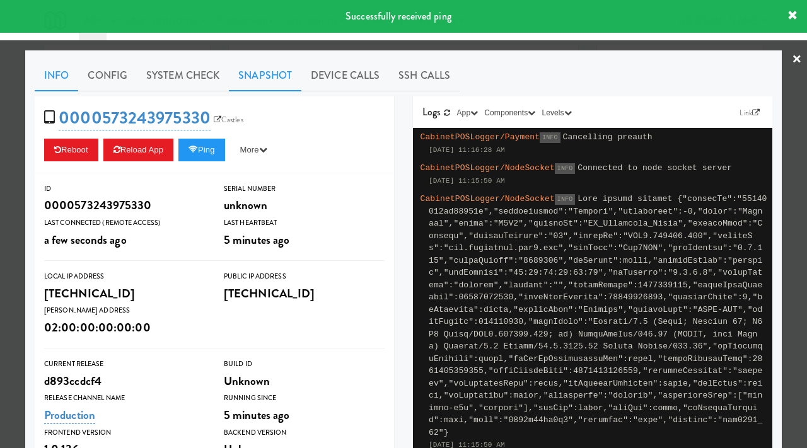
click at [271, 73] on link "Snapshot" at bounding box center [265, 76] width 73 height 32
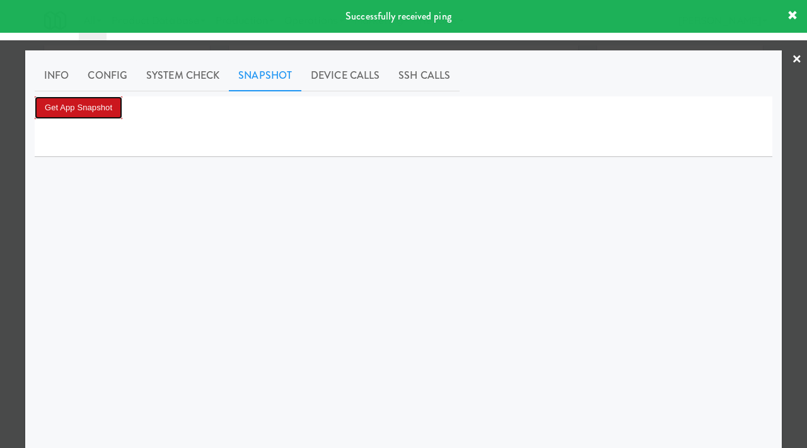
click at [83, 108] on button "Get App Snapshot" at bounding box center [79, 107] width 88 height 23
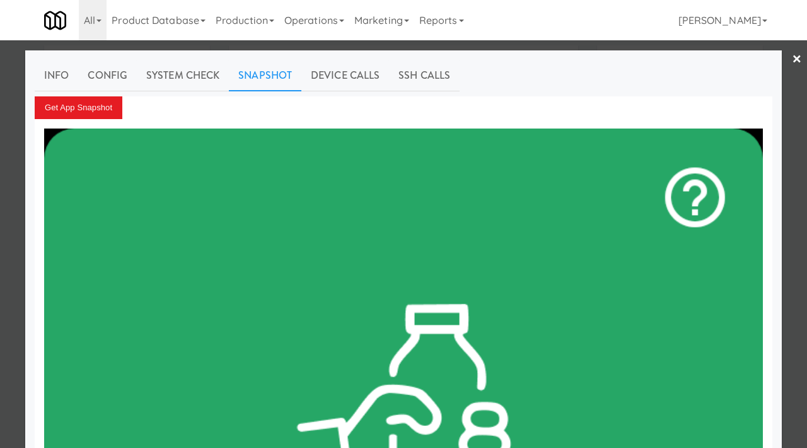
click at [24, 207] on div at bounding box center [403, 224] width 807 height 448
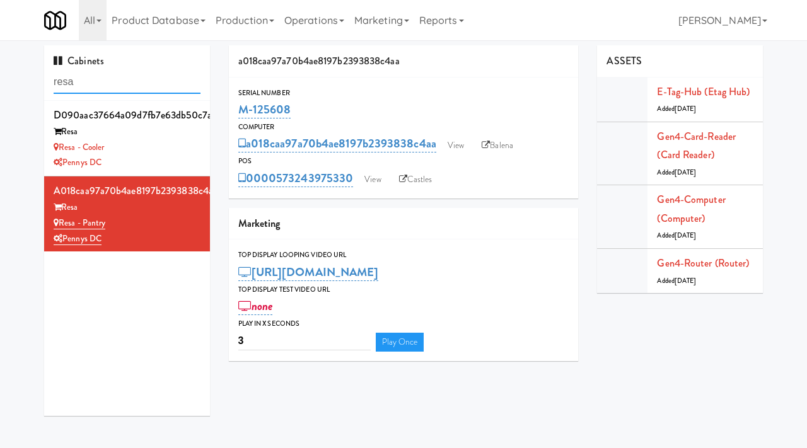
click at [117, 79] on input "resa" at bounding box center [127, 82] width 147 height 23
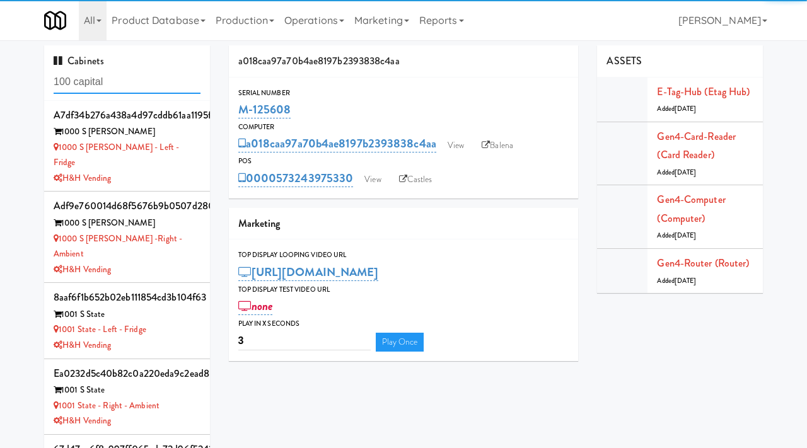
type input "100 capital"
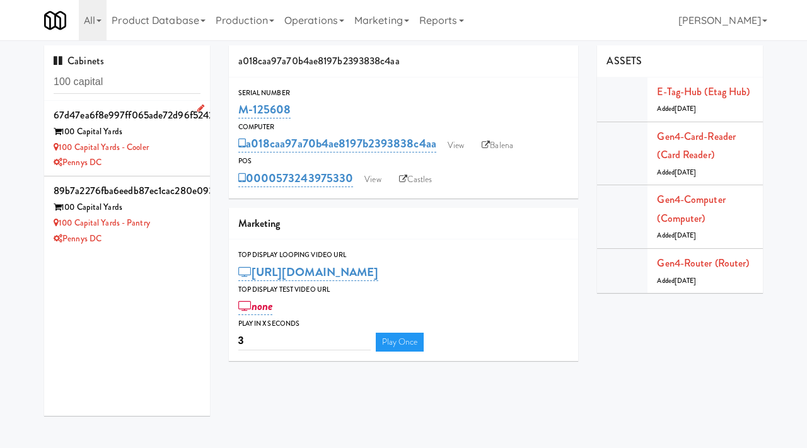
click at [153, 132] on div "100 Capital Yards" at bounding box center [127, 132] width 147 height 16
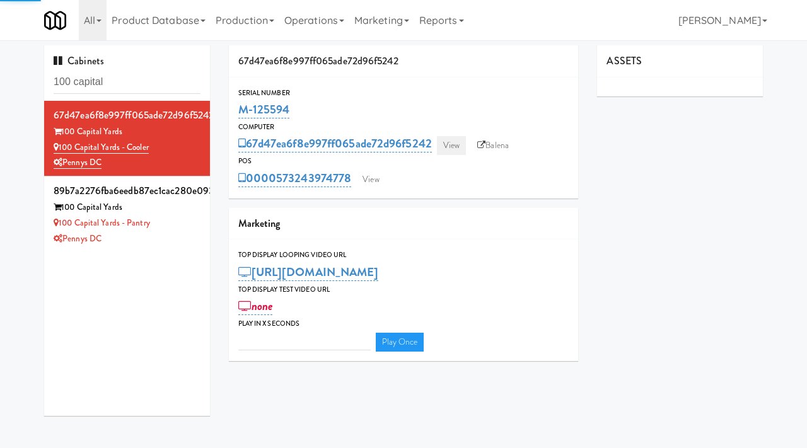
type input "3"
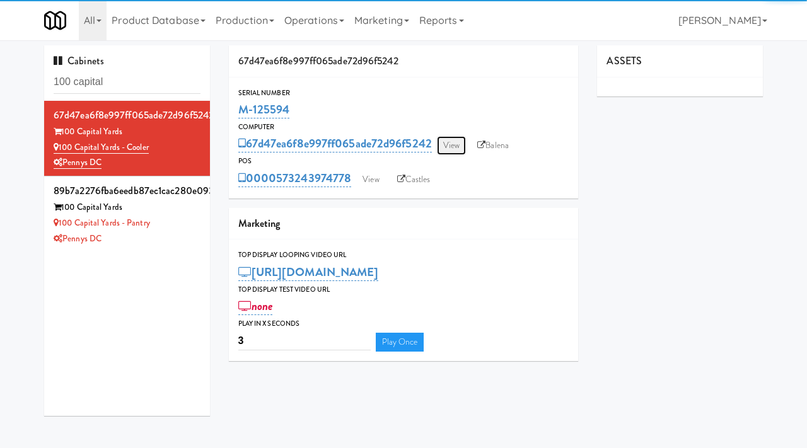
click at [457, 144] on link "View" at bounding box center [451, 145] width 29 height 19
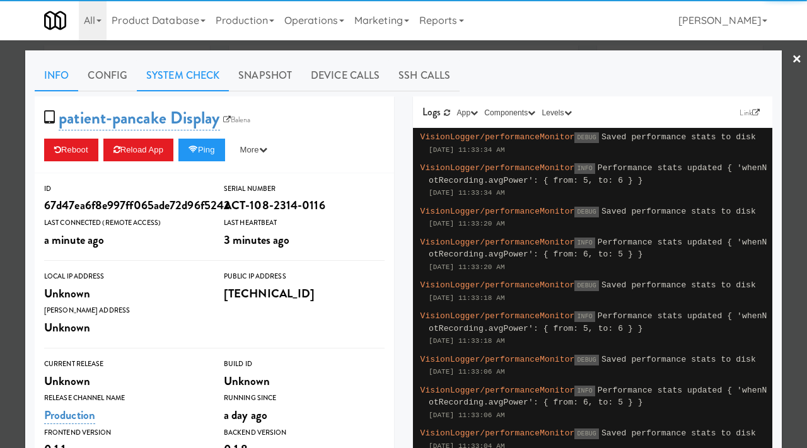
click at [184, 67] on link "System Check" at bounding box center [183, 76] width 92 height 32
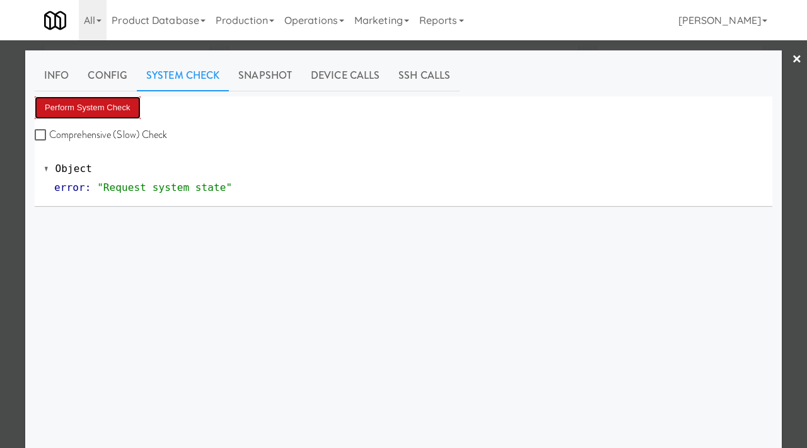
click at [90, 110] on button "Perform System Check" at bounding box center [88, 107] width 106 height 23
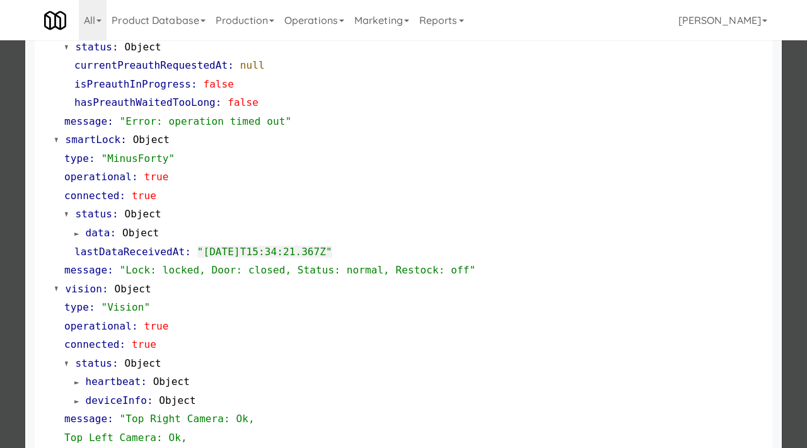
scroll to position [494, 0]
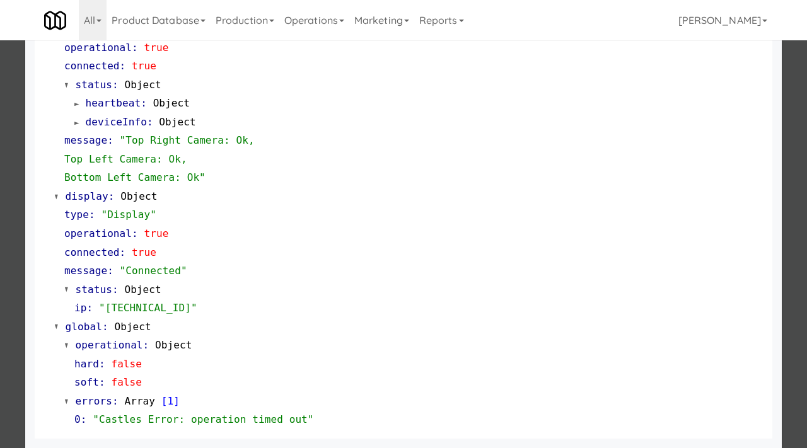
click at [1, 186] on div at bounding box center [403, 224] width 807 height 448
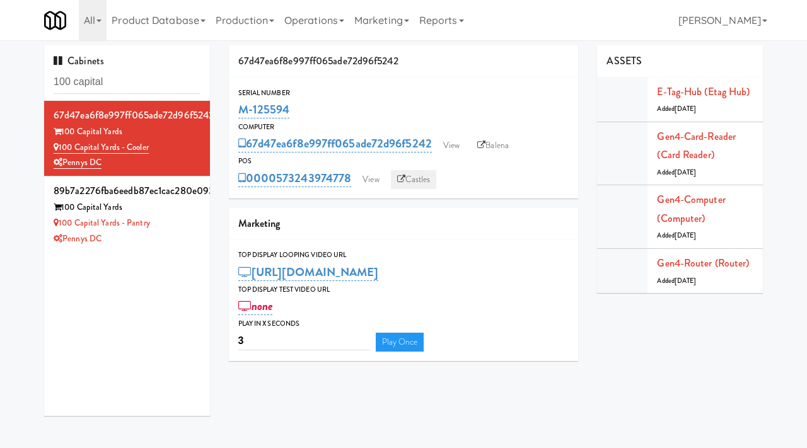
click at [410, 175] on link "Castles" at bounding box center [414, 179] width 46 height 19
drag, startPoint x: 161, startPoint y: 147, endPoint x: 59, endPoint y: 153, distance: 103.0
click at [59, 153] on div "100 Capital Yards - Cooler" at bounding box center [127, 148] width 147 height 16
copy link "100 Capital Yards - Cooler"
click at [115, 78] on input "100 capital" at bounding box center [127, 82] width 147 height 23
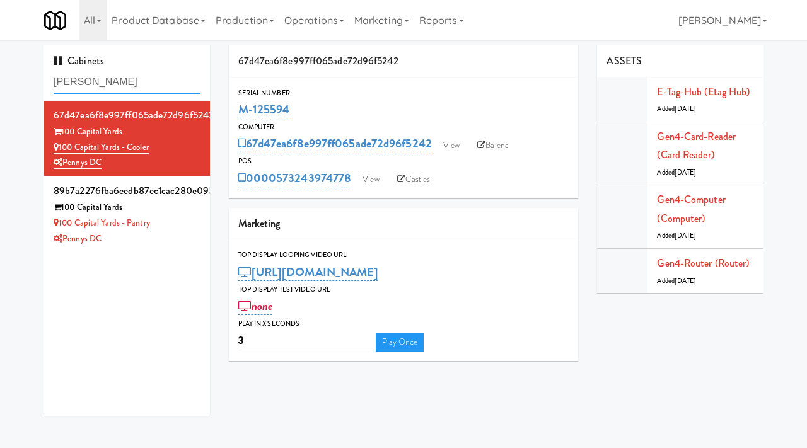
type input "Whitmore"
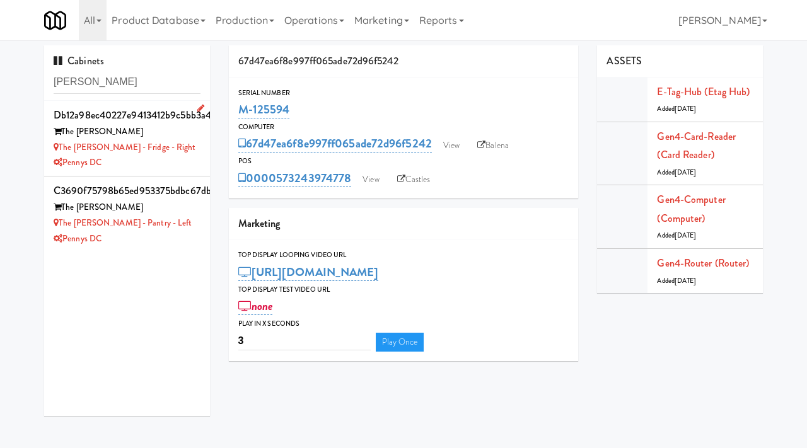
click at [190, 157] on div "Pennys DC" at bounding box center [127, 163] width 147 height 16
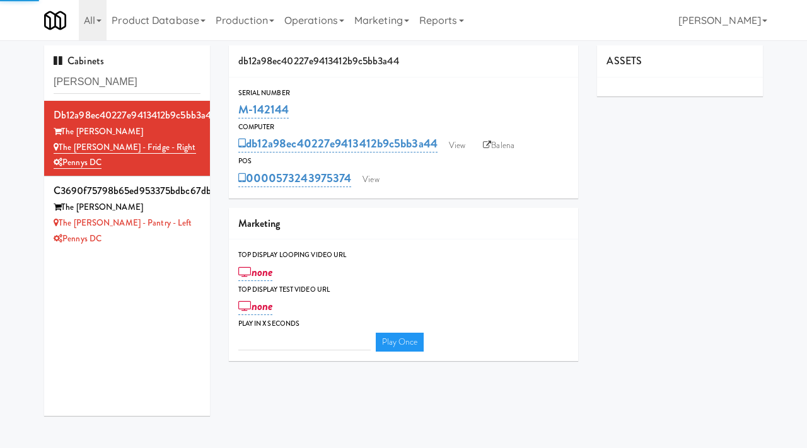
type input "3"
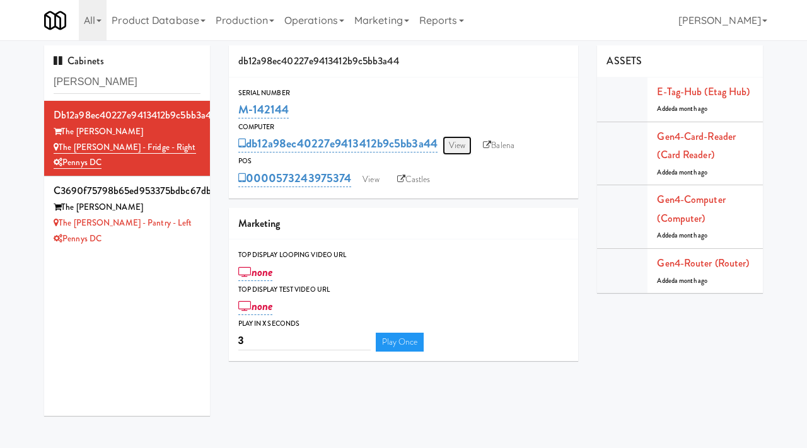
click at [465, 153] on link "View" at bounding box center [457, 145] width 29 height 19
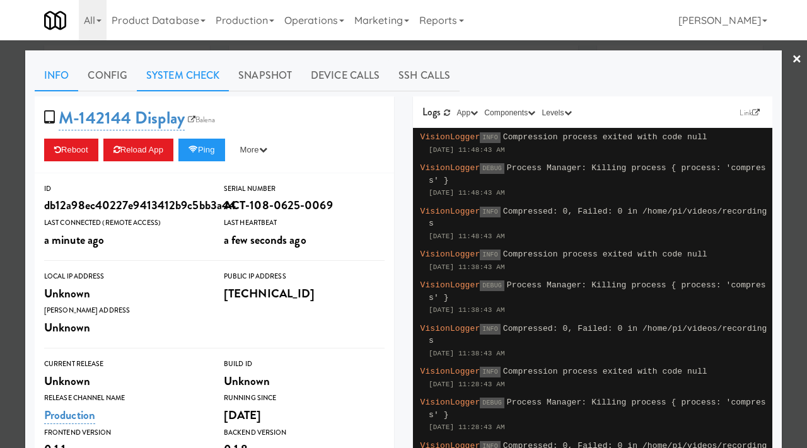
click at [207, 74] on link "System Check" at bounding box center [183, 76] width 92 height 32
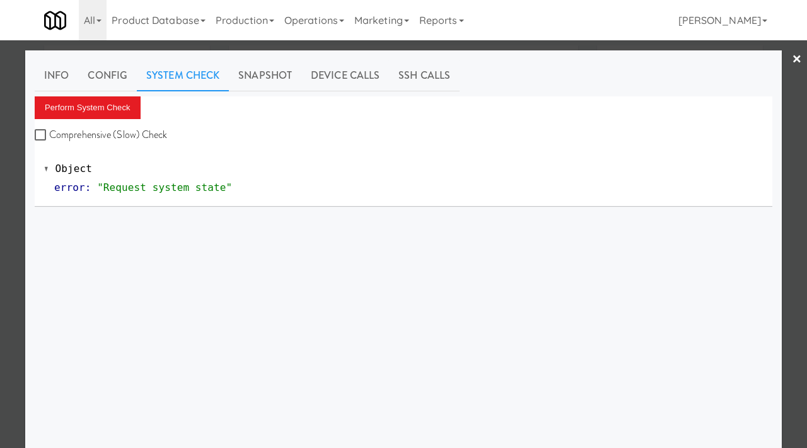
click at [142, 110] on div "Perform System Check Comprehensive (Slow) Check" at bounding box center [404, 120] width 738 height 48
click at [126, 105] on button "Perform System Check" at bounding box center [88, 107] width 106 height 23
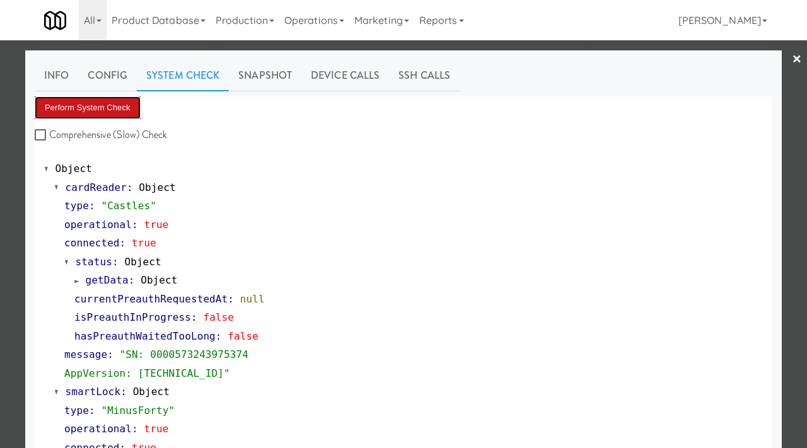
click at [126, 105] on button "Perform System Check" at bounding box center [88, 107] width 106 height 23
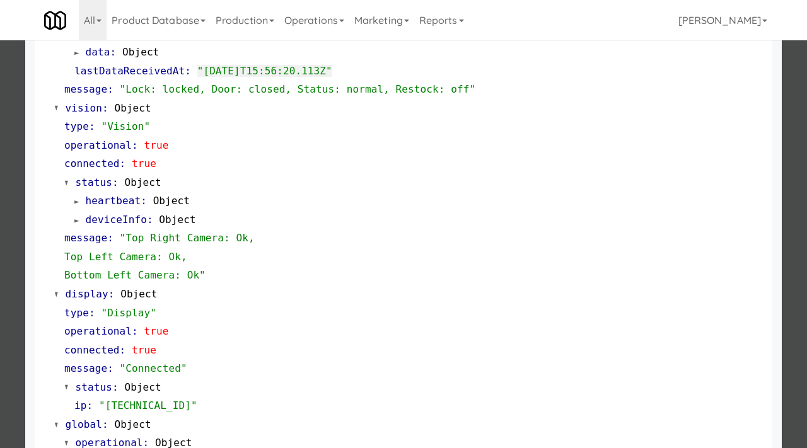
scroll to position [531, 0]
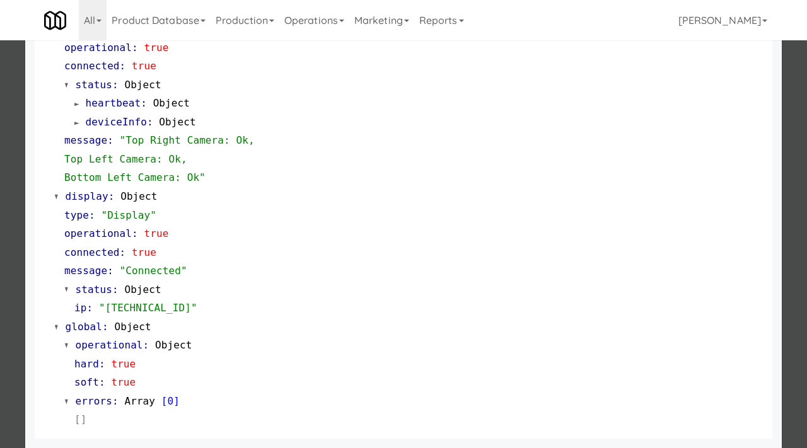
click at [18, 271] on div at bounding box center [403, 224] width 807 height 448
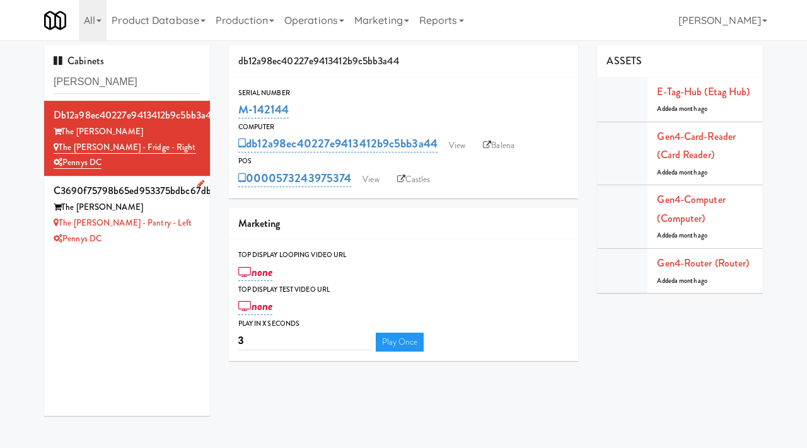
click at [192, 229] on div "The Whitmore - Pantry - Left" at bounding box center [127, 224] width 147 height 16
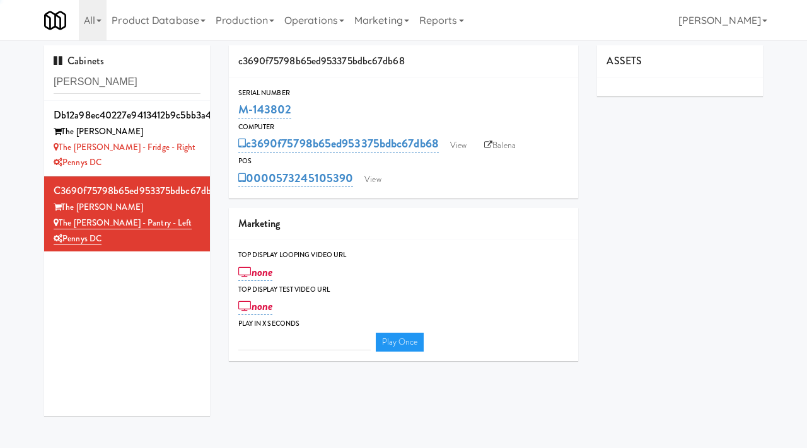
type input "3"
click at [457, 146] on link "View" at bounding box center [458, 145] width 29 height 19
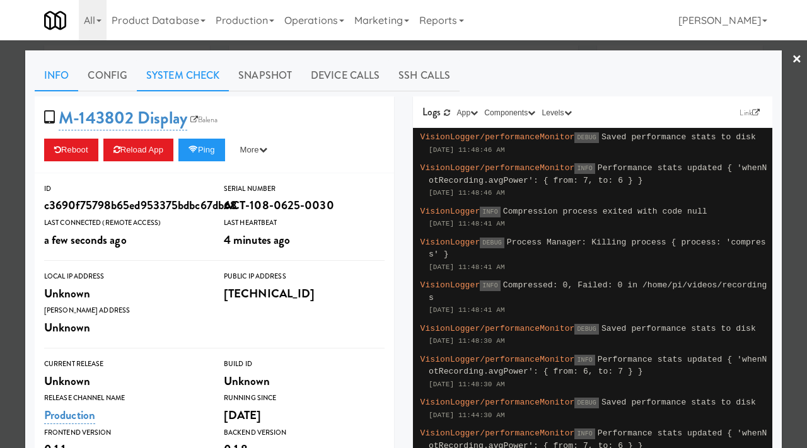
click at [202, 77] on link "System Check" at bounding box center [183, 76] width 92 height 32
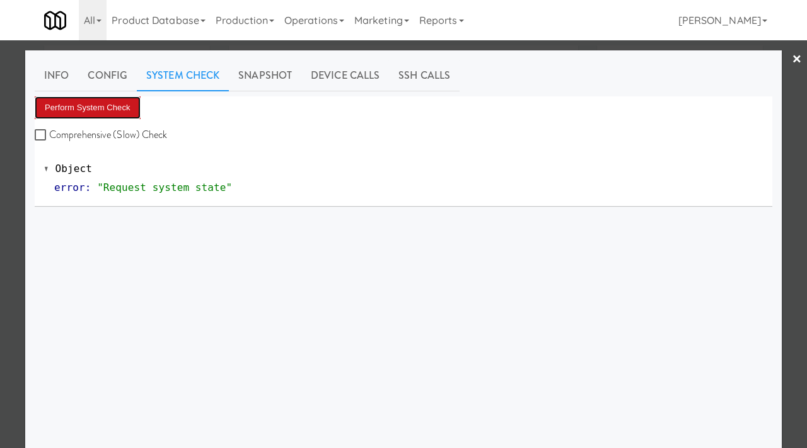
click at [106, 114] on button "Perform System Check" at bounding box center [88, 107] width 106 height 23
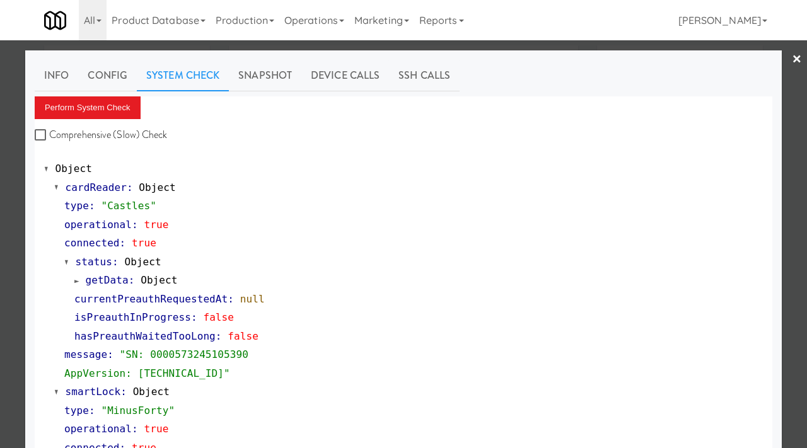
click at [8, 181] on div at bounding box center [403, 224] width 807 height 448
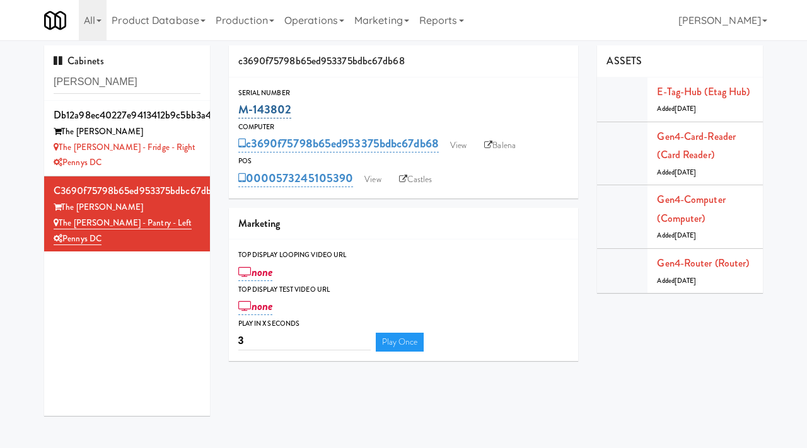
drag, startPoint x: 295, startPoint y: 105, endPoint x: 240, endPoint y: 105, distance: 54.9
click at [240, 105] on div "M-143802" at bounding box center [403, 109] width 331 height 21
copy link "M-143802"
drag, startPoint x: 122, startPoint y: 78, endPoint x: 45, endPoint y: 71, distance: 77.3
click at [45, 71] on div "Cabinets Whitmore" at bounding box center [127, 72] width 166 height 55
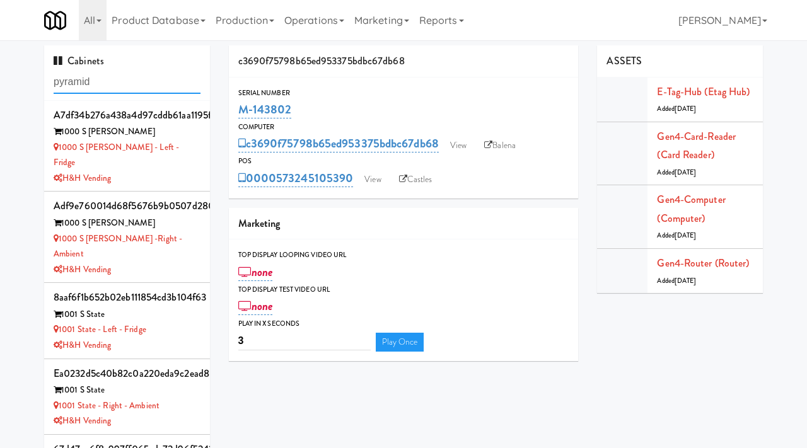
type input "pyramid"
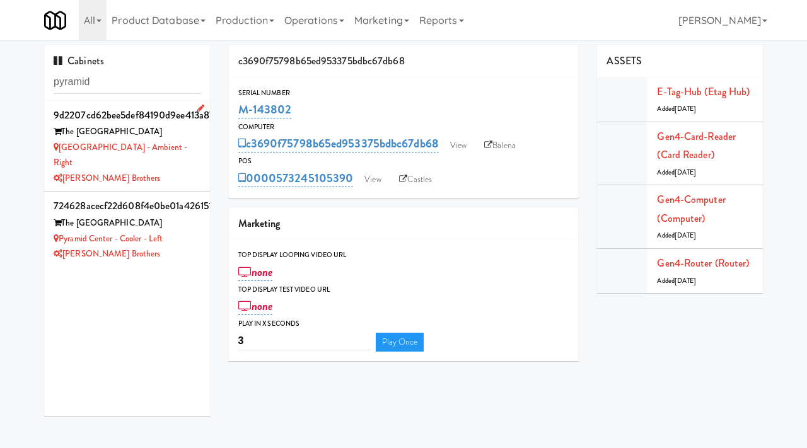
click at [158, 175] on li "9d2207cd62bee5def84190d9ee413a87 The Pyramid Center Pyramid Center - Ambient - …" at bounding box center [127, 146] width 166 height 91
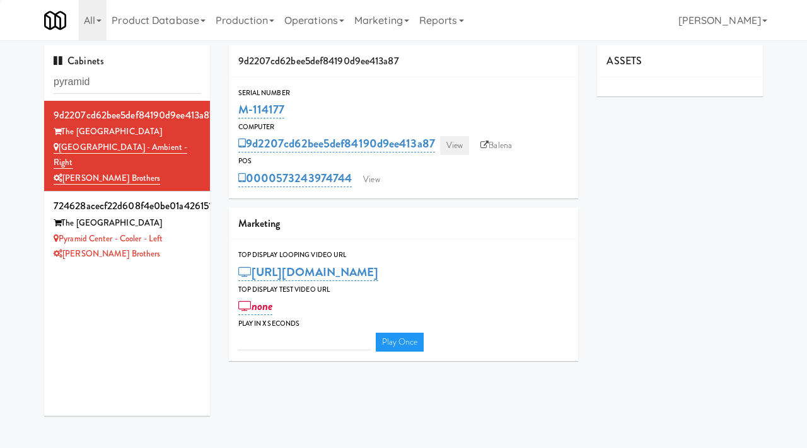
type input "3"
click at [454, 141] on link "View" at bounding box center [454, 145] width 29 height 19
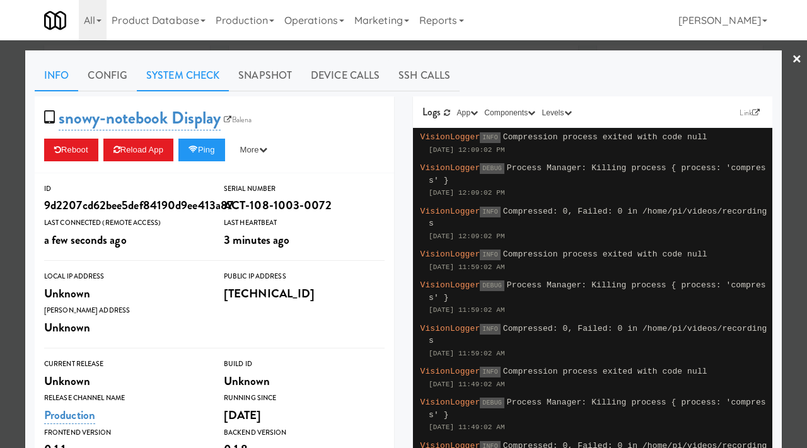
click at [197, 90] on link "System Check" at bounding box center [183, 76] width 92 height 32
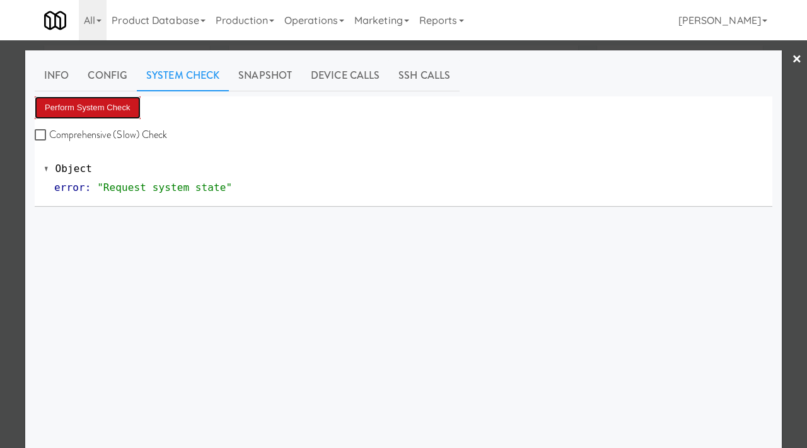
click at [123, 107] on button "Perform System Check" at bounding box center [88, 107] width 106 height 23
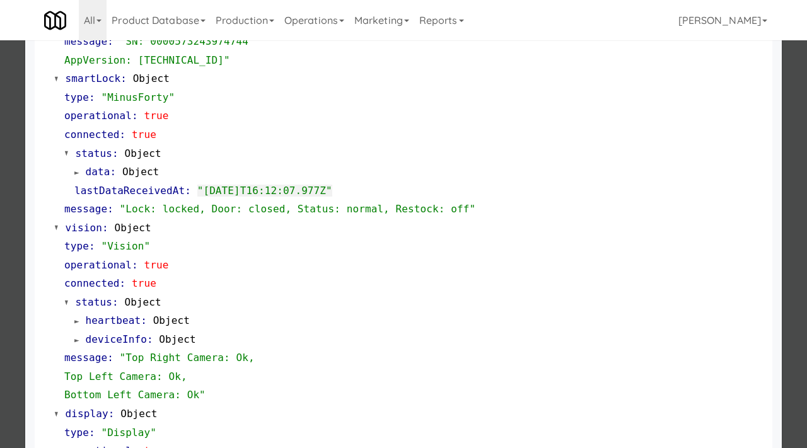
scroll to position [314, 0]
click at [0, 209] on div at bounding box center [403, 224] width 807 height 448
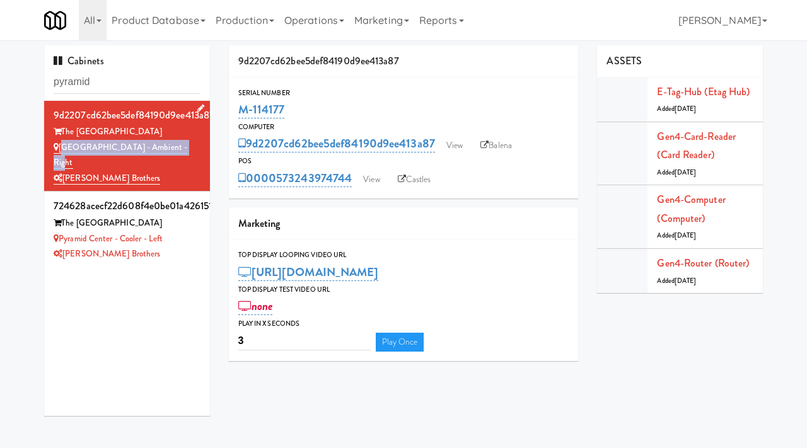
drag, startPoint x: 184, startPoint y: 148, endPoint x: 62, endPoint y: 153, distance: 122.5
click at [62, 153] on div "Pyramid Center - Ambient - Right" at bounding box center [127, 155] width 147 height 31
copy link "Pyramid Center - Ambient - Right"
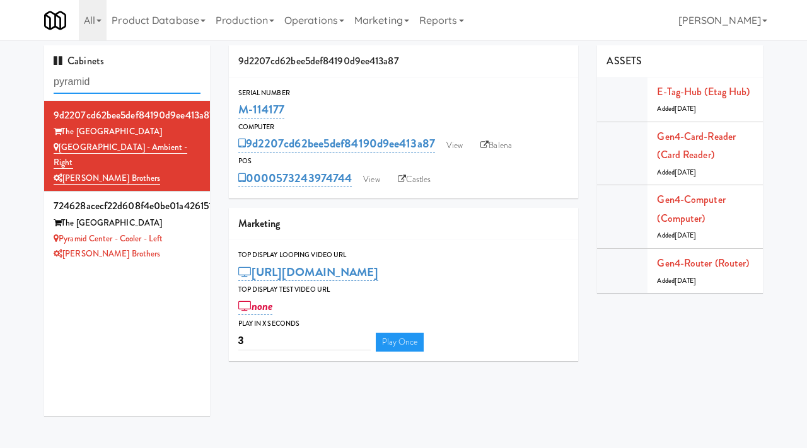
drag, startPoint x: 110, startPoint y: 83, endPoint x: 47, endPoint y: 74, distance: 63.6
click at [47, 74] on div "Cabinets pyramid" at bounding box center [127, 72] width 166 height 55
paste input "Park on First - Mailroom 2 - Cooler"
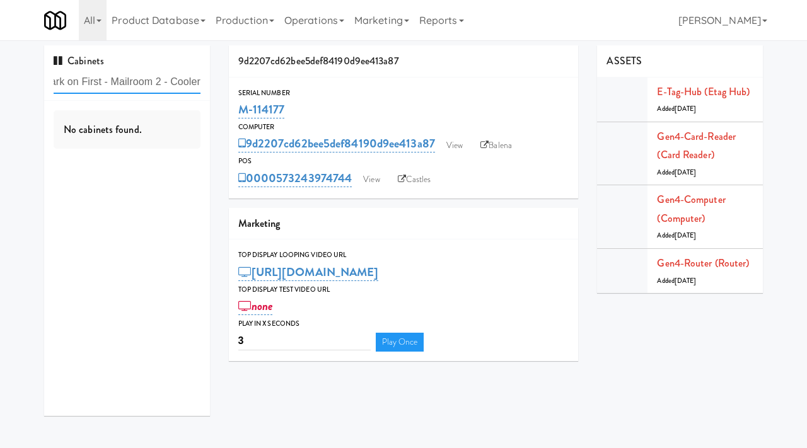
type input "Park on First - Mailroom 2 - Cooler"
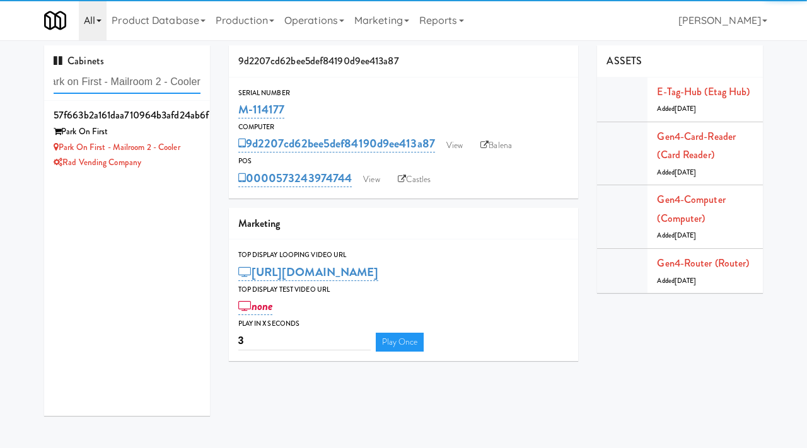
scroll to position [0, 0]
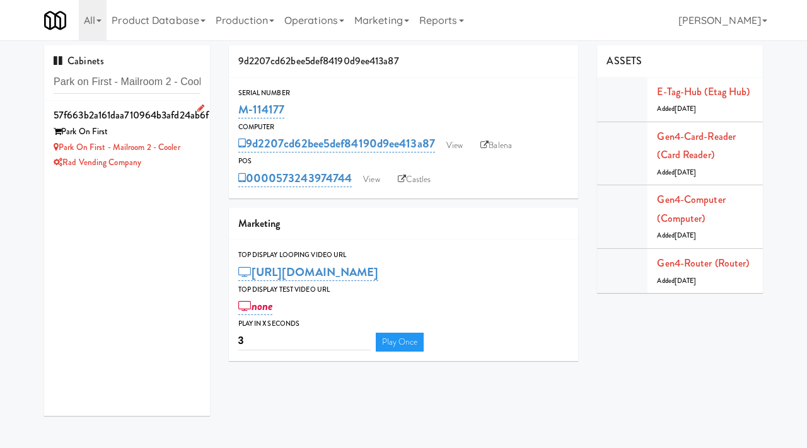
click at [182, 156] on div "Rad Vending Company" at bounding box center [127, 163] width 147 height 16
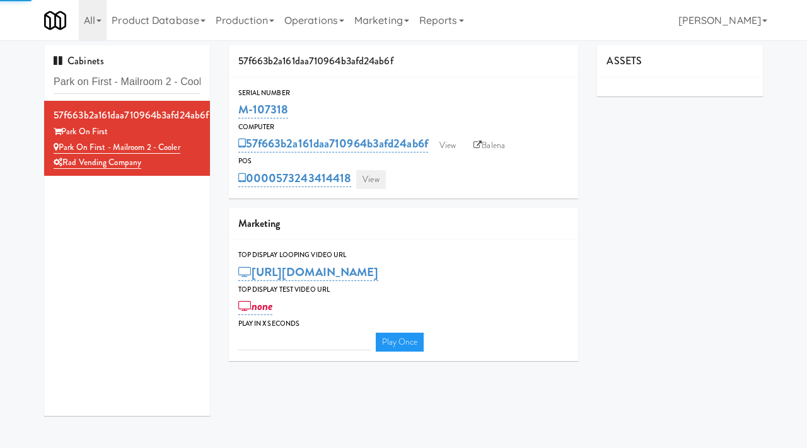
type input "3"
click at [375, 179] on link "View" at bounding box center [370, 179] width 29 height 19
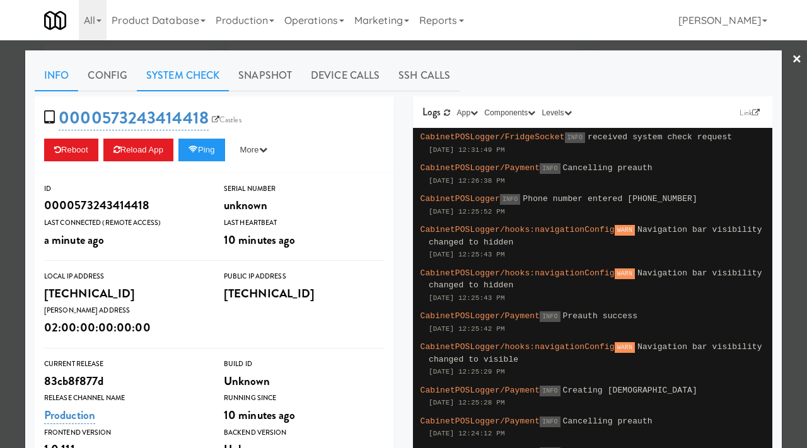
click at [170, 81] on link "System Check" at bounding box center [183, 76] width 92 height 32
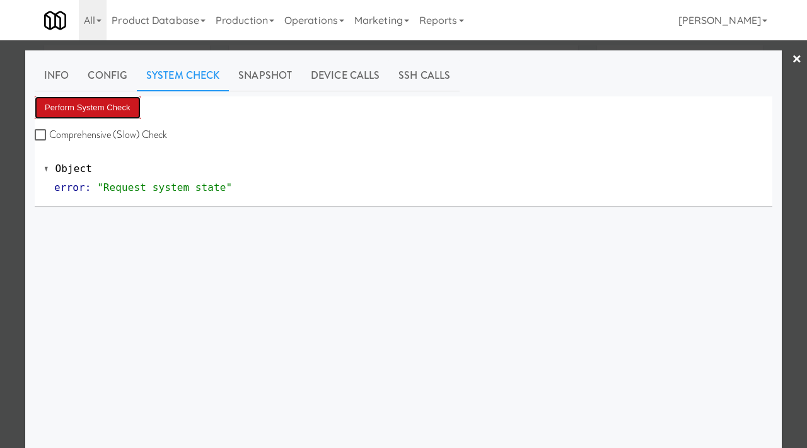
click at [117, 103] on button "Perform System Check" at bounding box center [88, 107] width 106 height 23
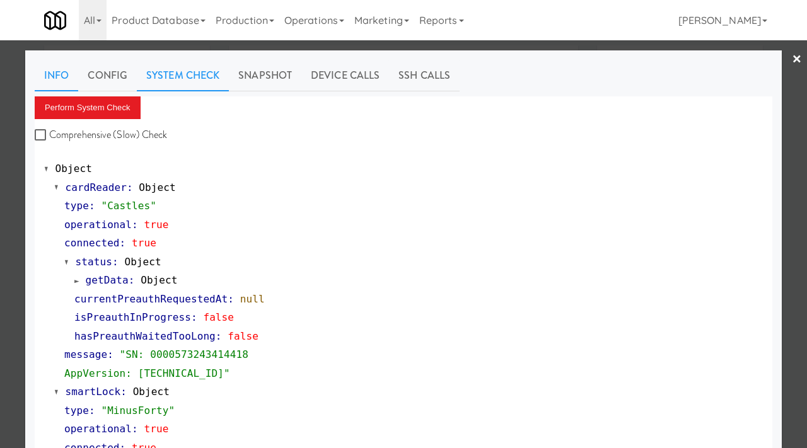
click at [60, 74] on link "Info" at bounding box center [57, 76] width 44 height 32
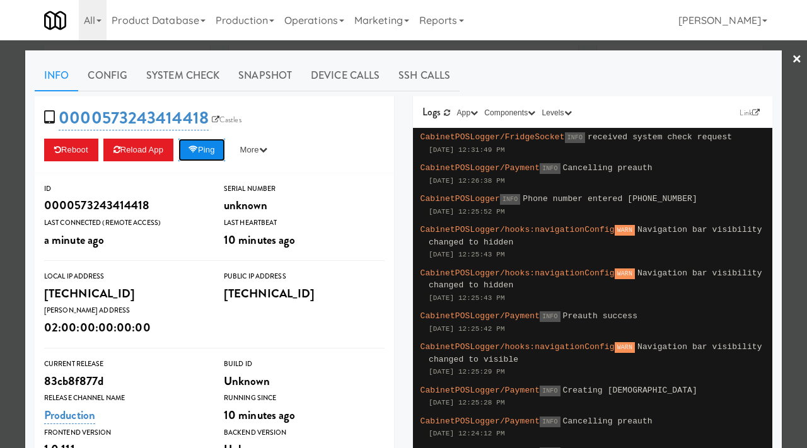
click at [204, 153] on button "Ping" at bounding box center [201, 150] width 47 height 23
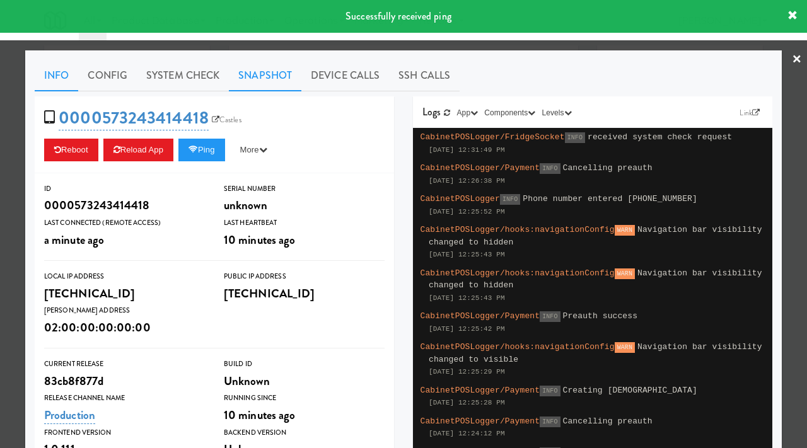
click at [252, 76] on link "Snapshot" at bounding box center [265, 76] width 73 height 32
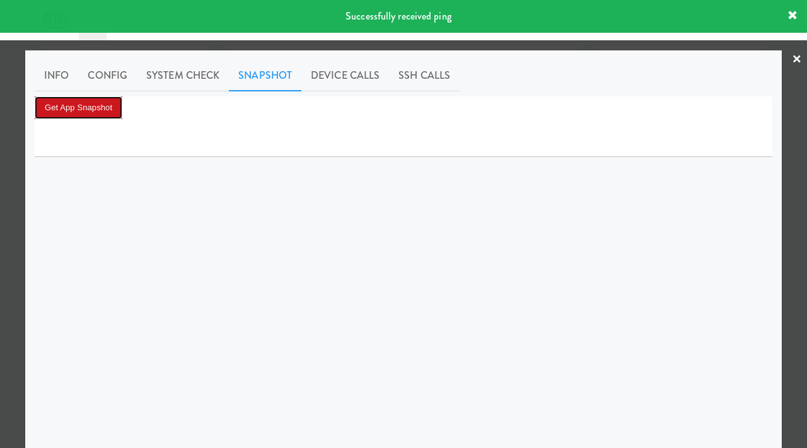
click at [86, 108] on button "Get App Snapshot" at bounding box center [79, 107] width 88 height 23
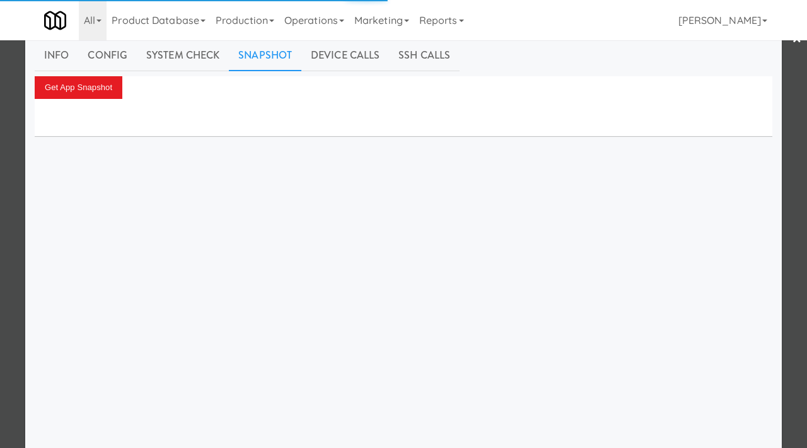
scroll to position [21, 0]
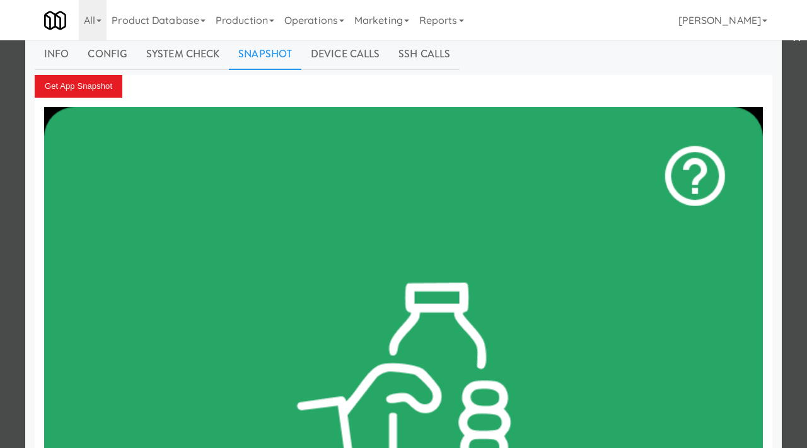
click at [0, 175] on div at bounding box center [403, 224] width 807 height 448
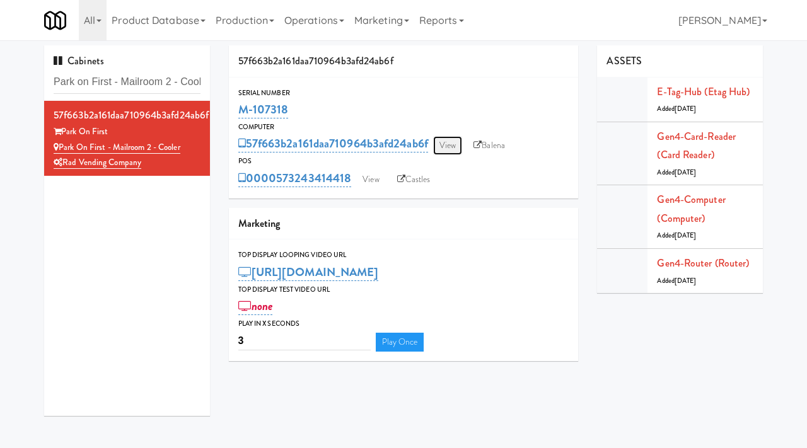
click at [441, 147] on link "View" at bounding box center [447, 145] width 29 height 19
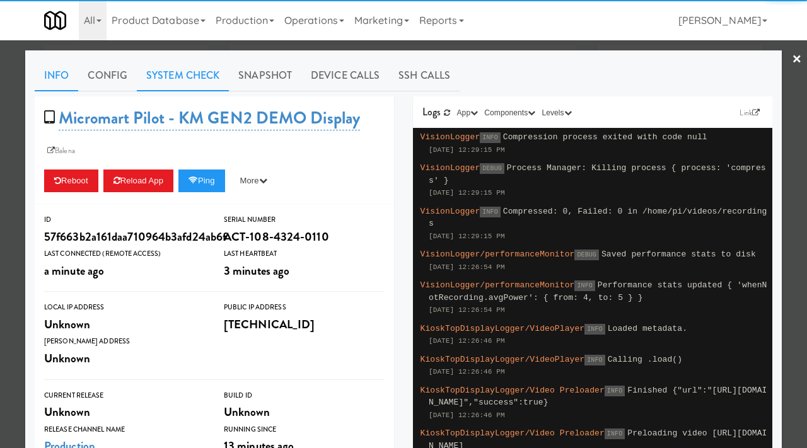
click at [185, 68] on link "System Check" at bounding box center [183, 76] width 92 height 32
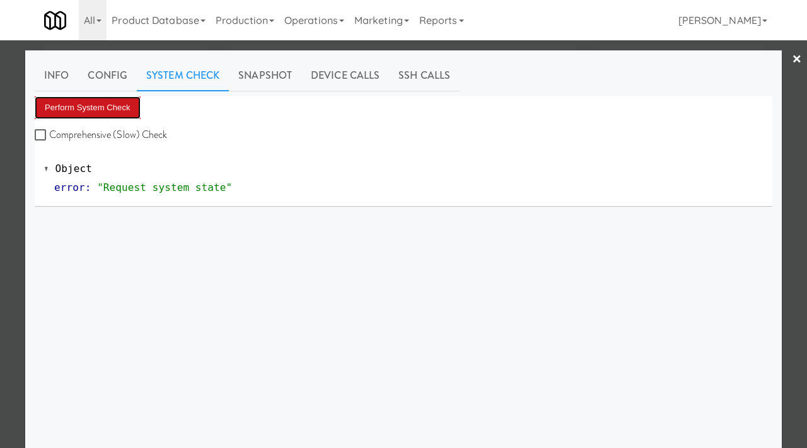
click at [105, 110] on button "Perform System Check" at bounding box center [88, 107] width 106 height 23
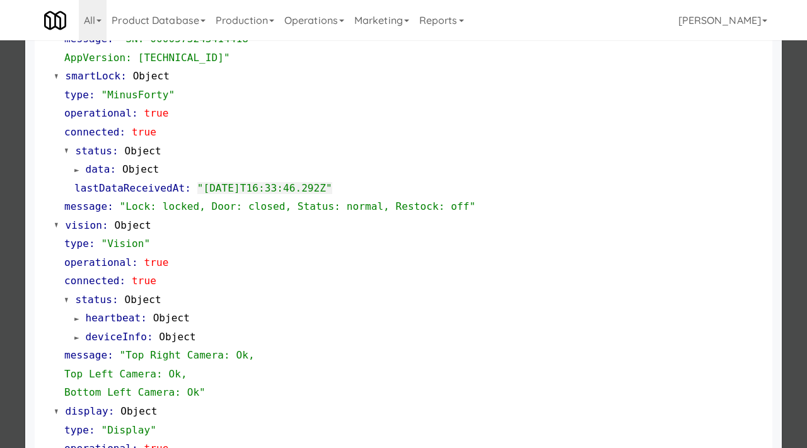
scroll to position [531, 0]
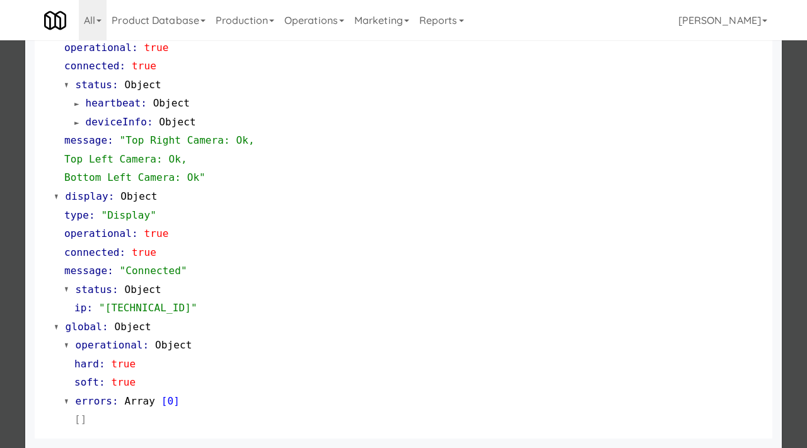
click at [0, 294] on div at bounding box center [403, 224] width 807 height 448
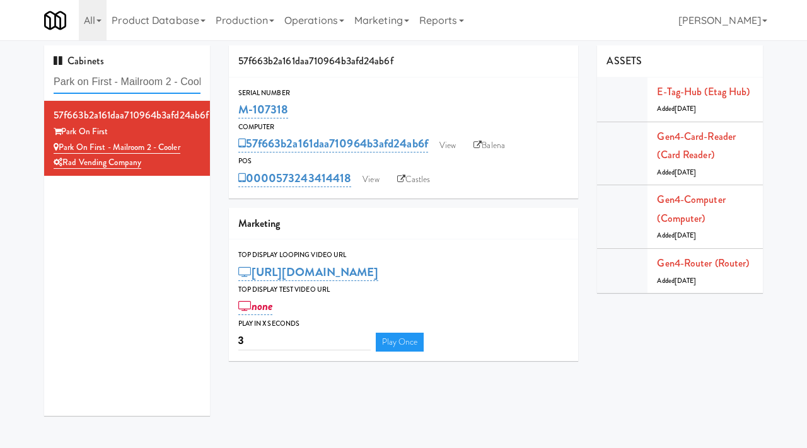
drag, startPoint x: 173, startPoint y: 83, endPoint x: 317, endPoint y: 90, distance: 144.0
click at [317, 90] on div "Cabinets Park on First - Mailroom 2 - Cooler 57f663b2a161daa710964b3afd24ab6f P…" at bounding box center [404, 235] width 738 height 380
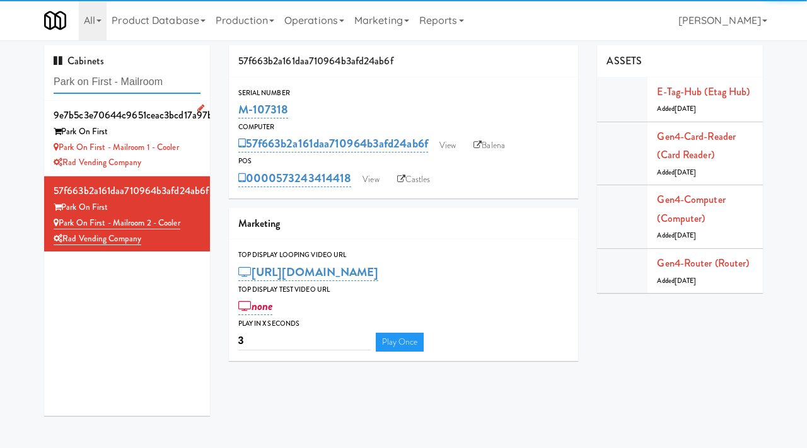
type input "Park on First - Mailroom"
click at [196, 150] on div "Park on First - Mailroom 1 - Cooler" at bounding box center [127, 148] width 147 height 16
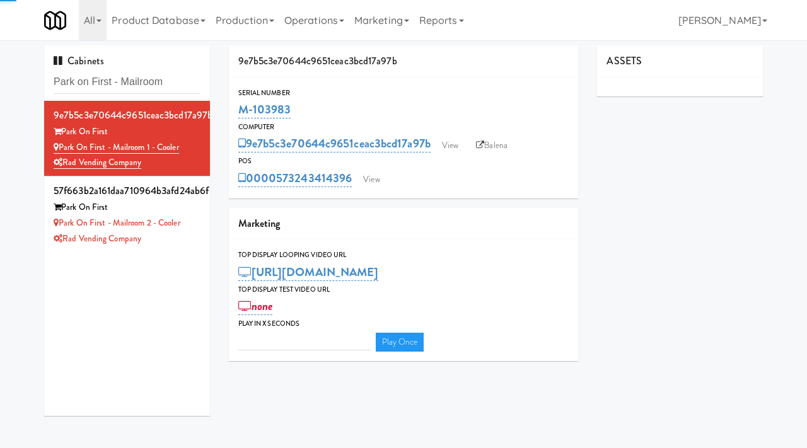
type input "3"
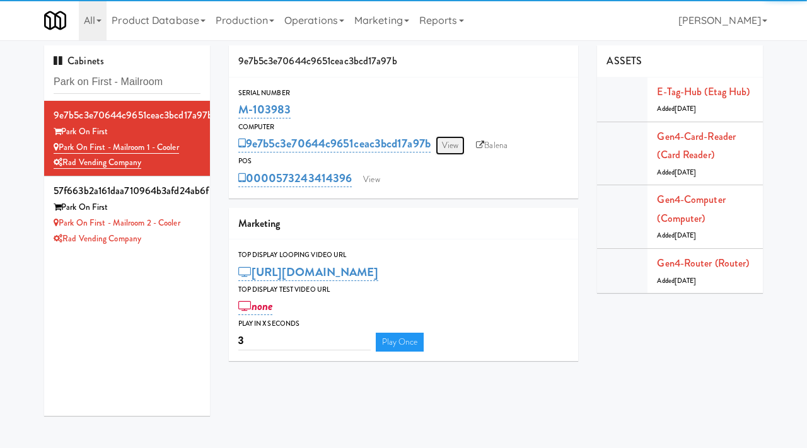
click at [447, 143] on link "View" at bounding box center [450, 145] width 29 height 19
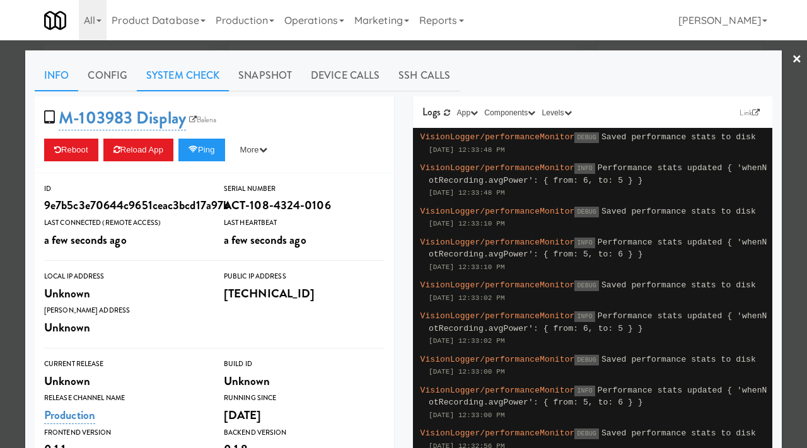
click at [184, 78] on link "System Check" at bounding box center [183, 76] width 92 height 32
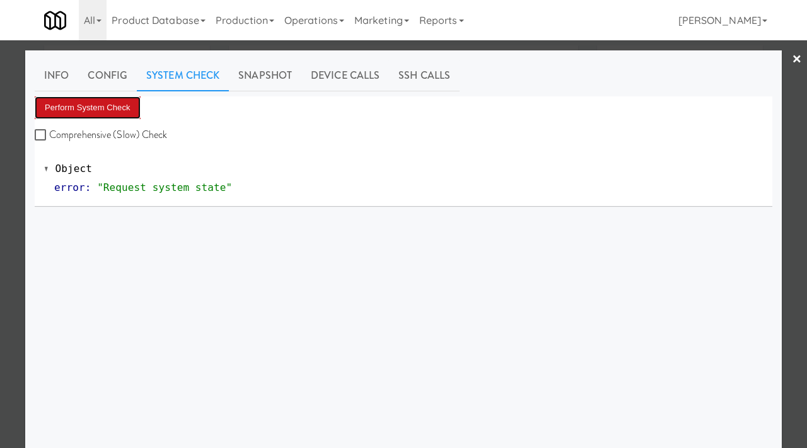
click at [86, 100] on button "Perform System Check" at bounding box center [88, 107] width 106 height 23
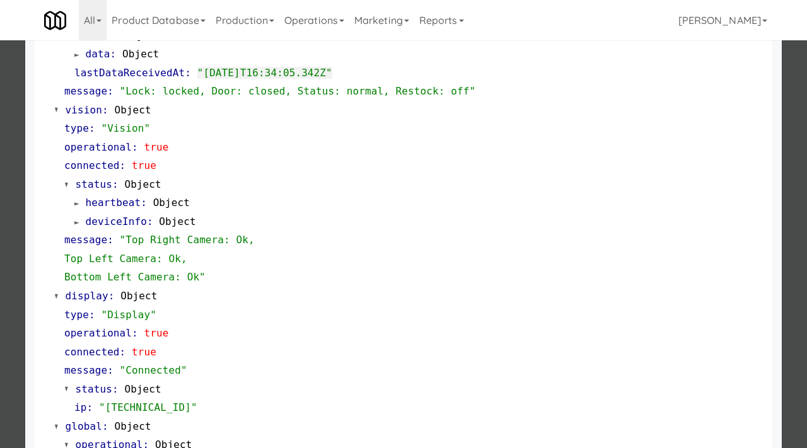
scroll to position [531, 0]
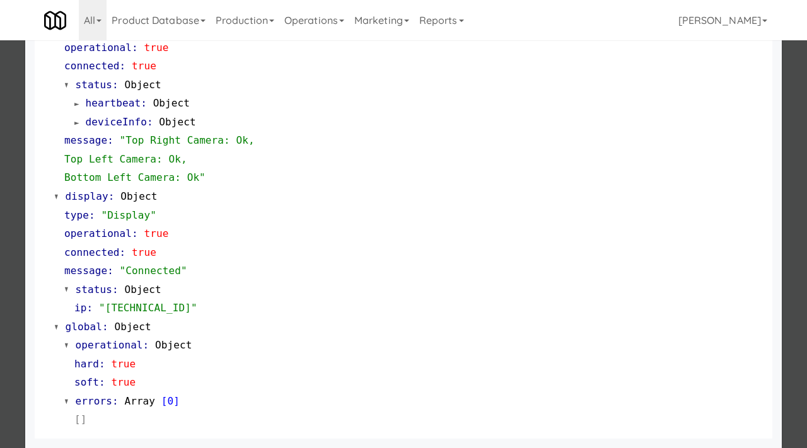
click at [0, 279] on div at bounding box center [403, 224] width 807 height 448
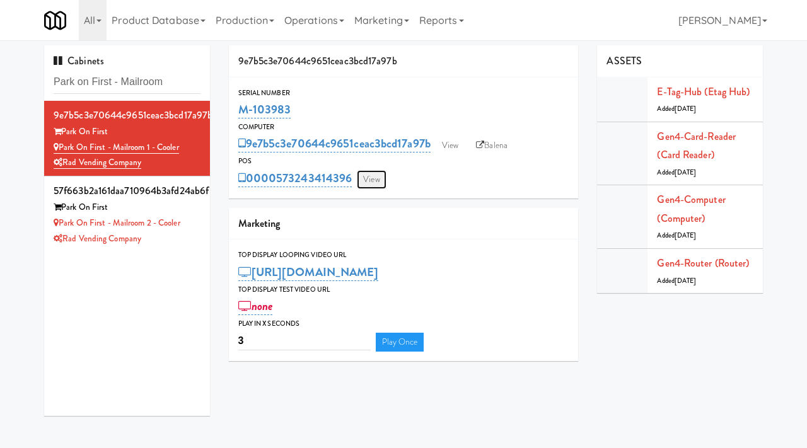
click at [383, 184] on link "View" at bounding box center [371, 179] width 29 height 19
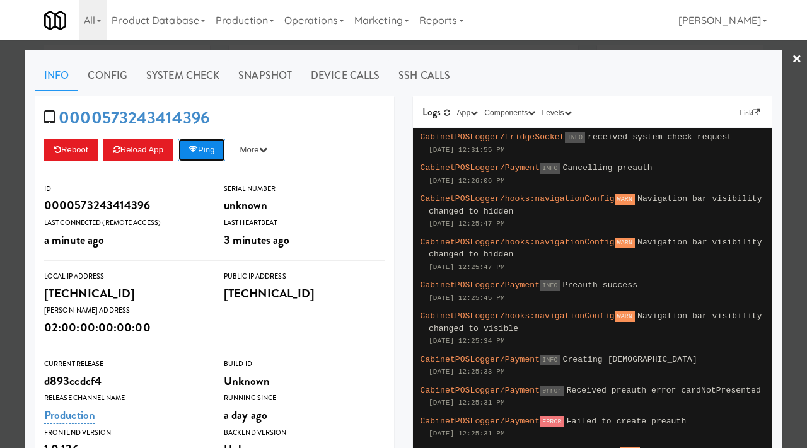
click at [202, 158] on button "Ping" at bounding box center [201, 150] width 47 height 23
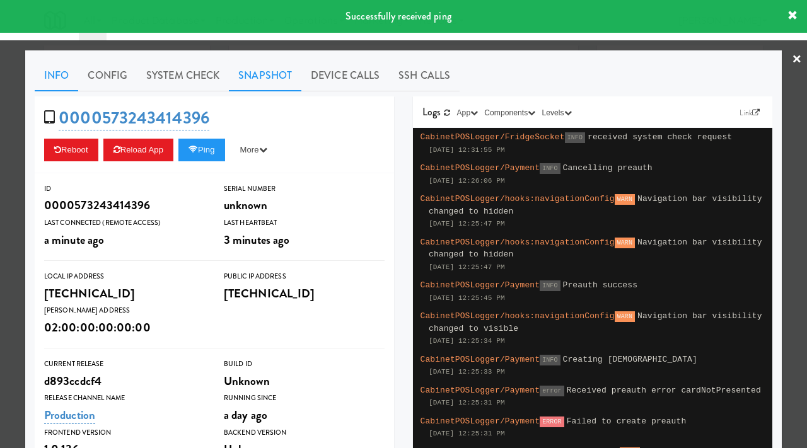
click at [269, 78] on link "Snapshot" at bounding box center [265, 76] width 73 height 32
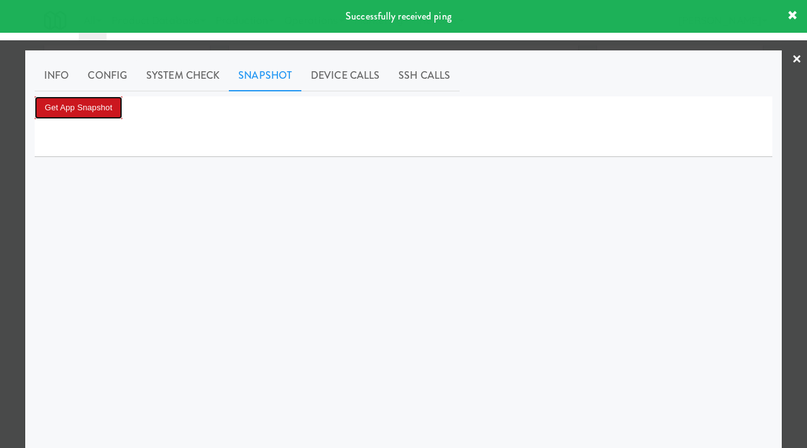
click at [110, 107] on button "Get App Snapshot" at bounding box center [79, 107] width 88 height 23
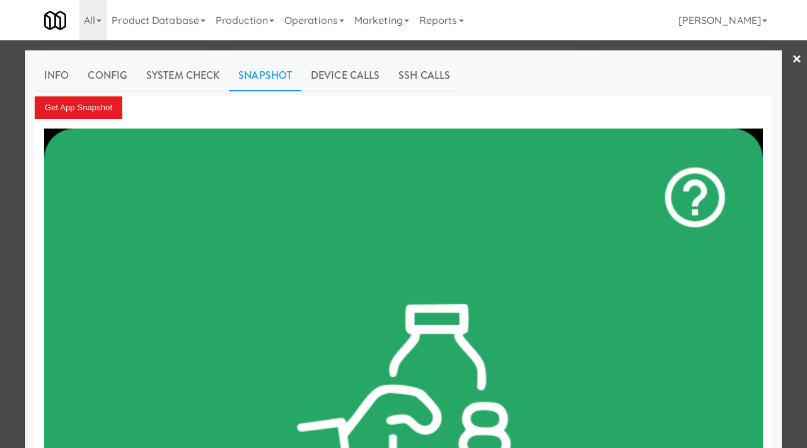
click at [0, 192] on div at bounding box center [403, 224] width 807 height 448
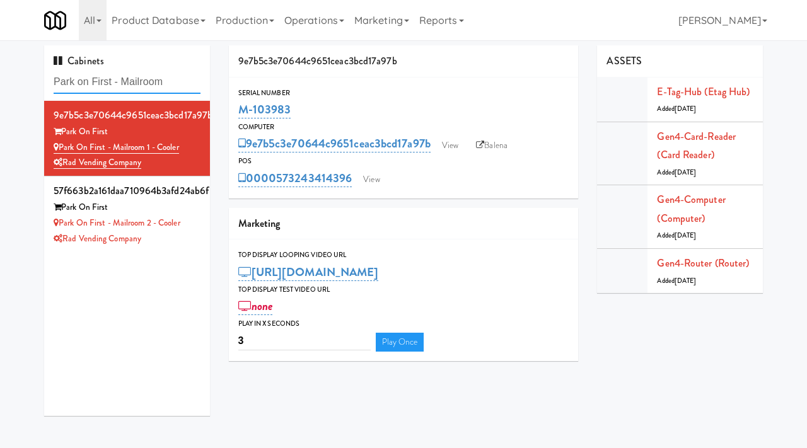
drag, startPoint x: 184, startPoint y: 79, endPoint x: 117, endPoint y: 76, distance: 66.9
click at [117, 76] on input "Park on First - Mailroom" at bounding box center [127, 82] width 147 height 23
type input "Park on First"
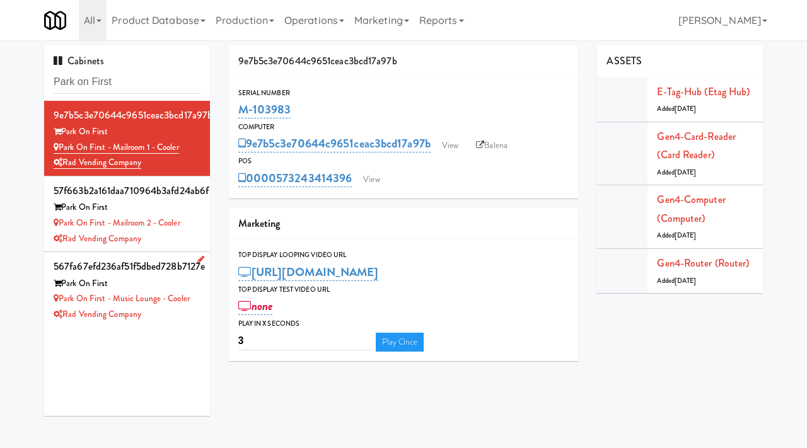
click at [170, 317] on div "Rad Vending Company" at bounding box center [127, 315] width 147 height 16
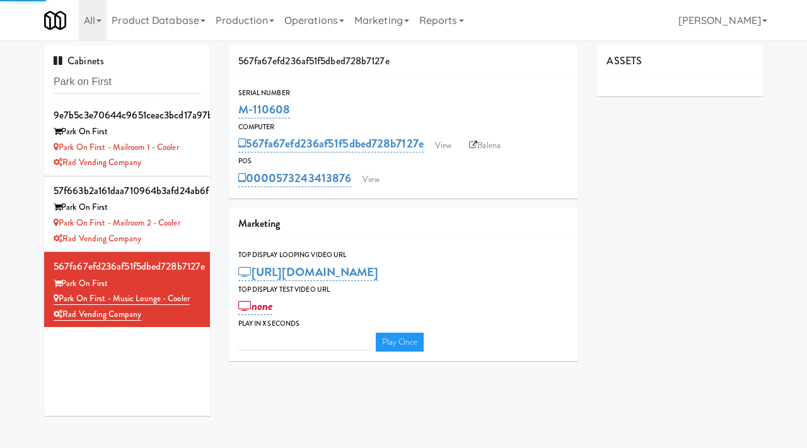
type input "3"
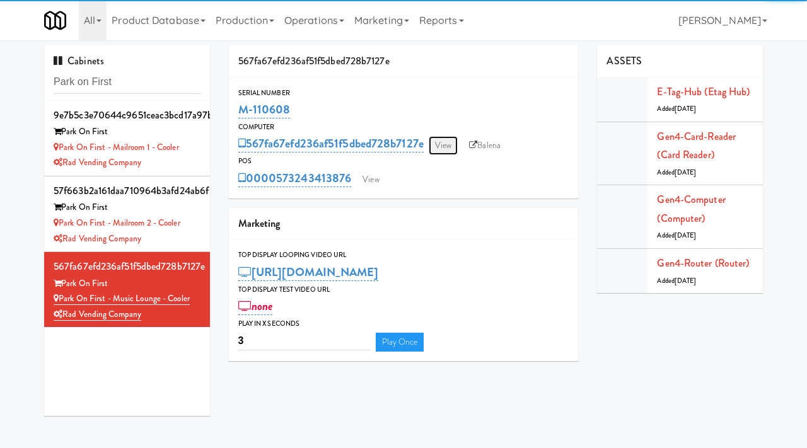
click at [446, 152] on link "View" at bounding box center [443, 145] width 29 height 19
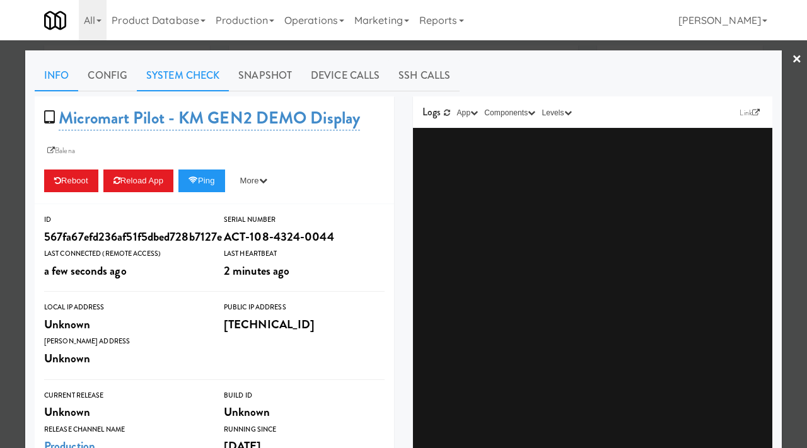
click at [186, 72] on link "System Check" at bounding box center [183, 76] width 92 height 32
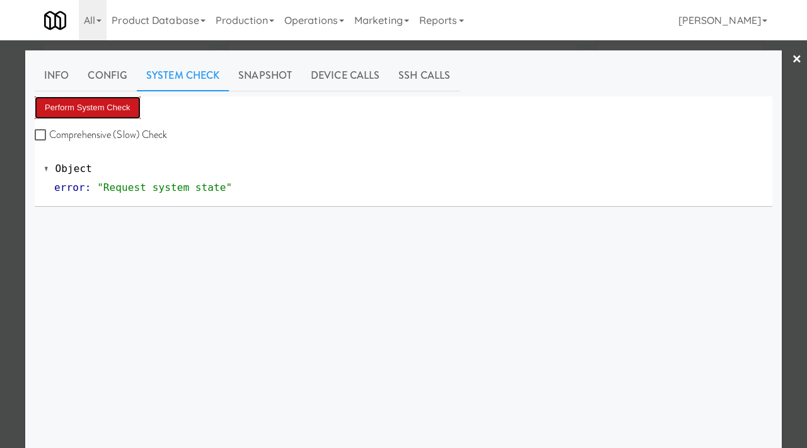
click at [101, 96] on button "Perform System Check" at bounding box center [88, 107] width 106 height 23
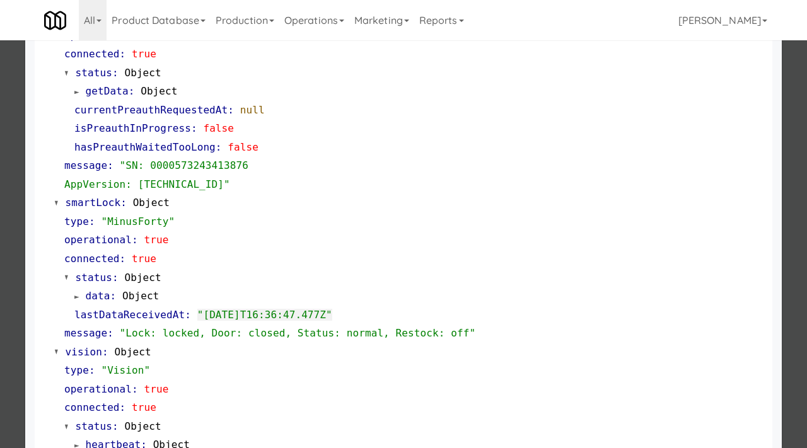
scroll to position [194, 0]
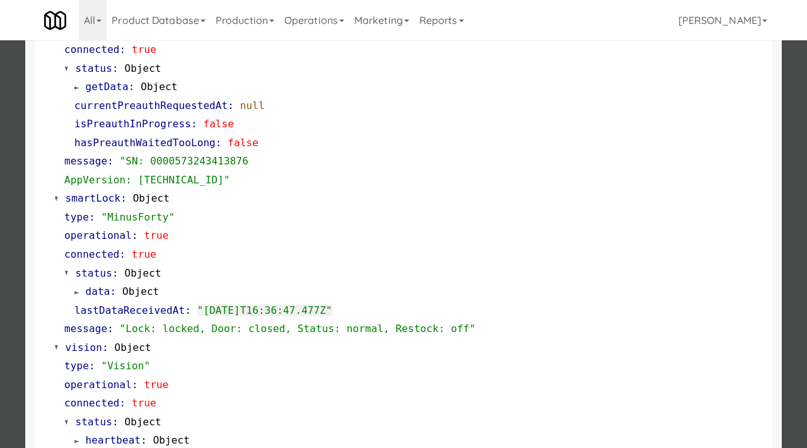
click at [0, 279] on div at bounding box center [403, 224] width 807 height 448
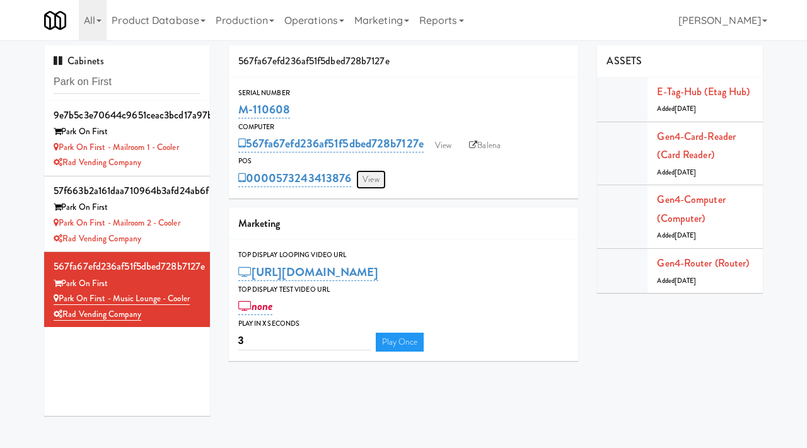
click at [375, 182] on link "View" at bounding box center [370, 179] width 29 height 19
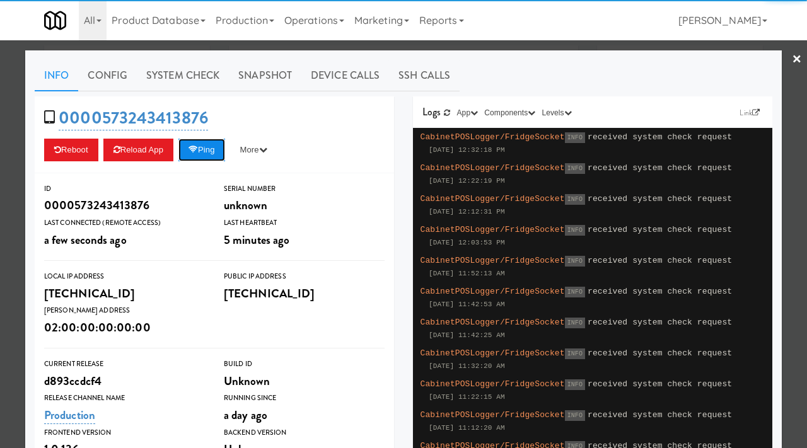
click at [191, 153] on button "Ping" at bounding box center [201, 150] width 47 height 23
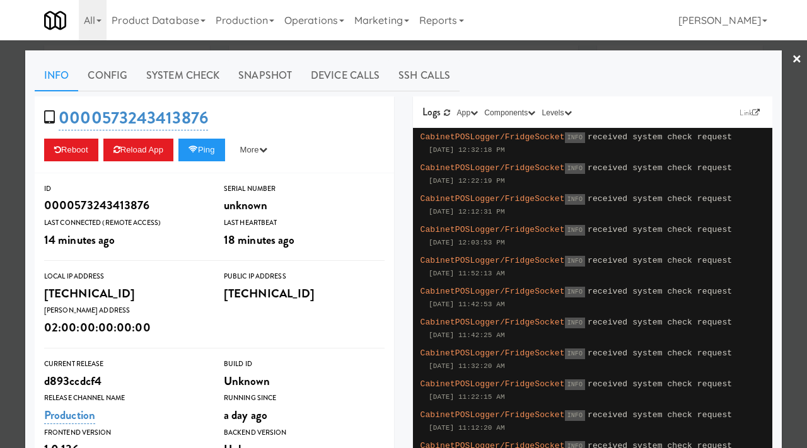
click at [0, 177] on div at bounding box center [403, 224] width 807 height 448
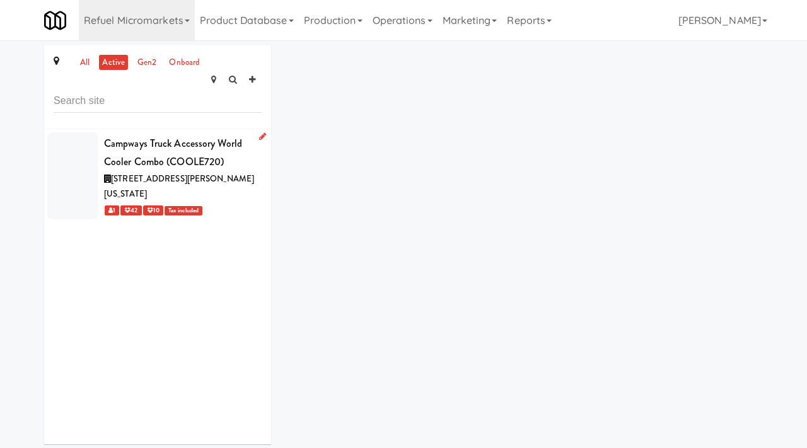
click at [178, 146] on div "Campways Truck Accessory World Cooler Combo (COOLE720)" at bounding box center [183, 152] width 158 height 37
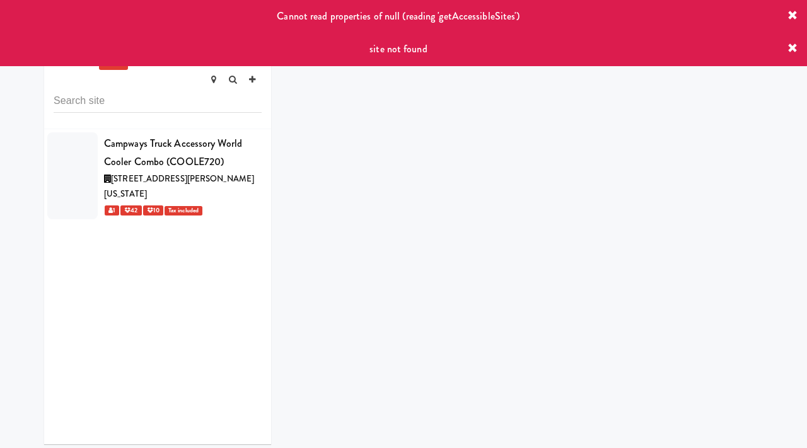
click at [789, 49] on icon at bounding box center [793, 49] width 10 height 10
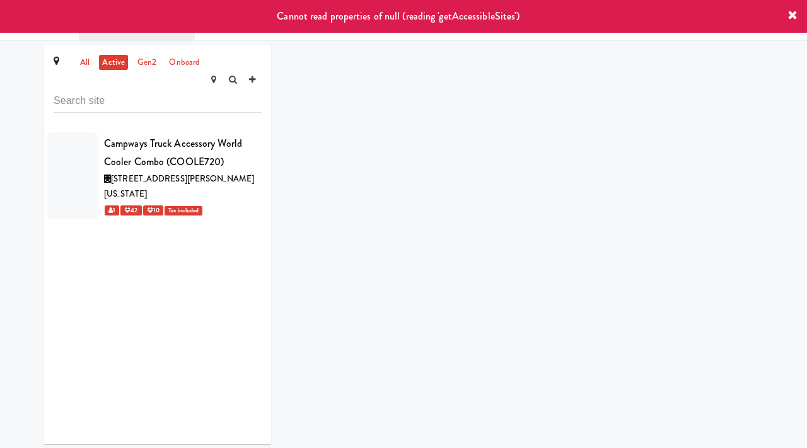
click at [793, 17] on icon at bounding box center [793, 16] width 10 height 10
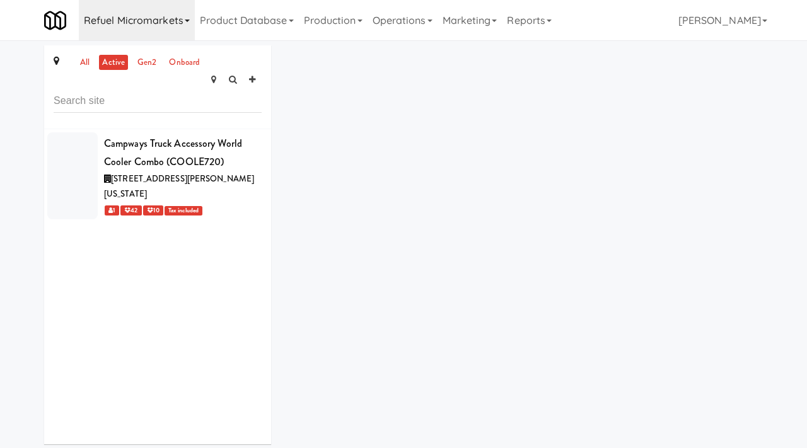
click at [139, 16] on link "Refuel Micromarkets" at bounding box center [137, 20] width 116 height 40
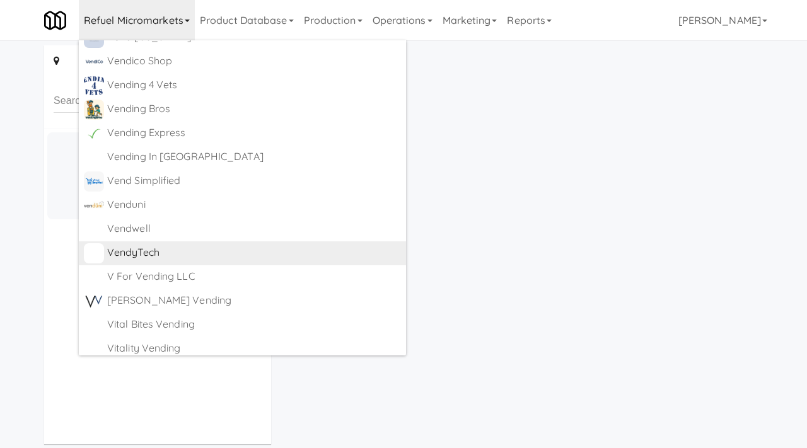
scroll to position [6645, 0]
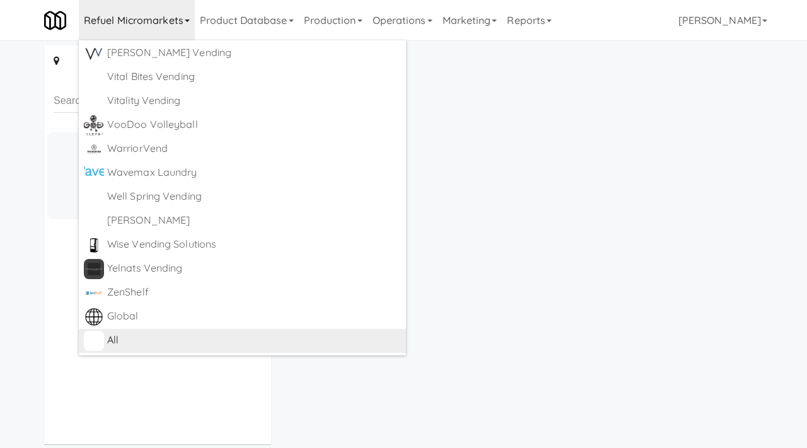
click at [116, 346] on div "All" at bounding box center [254, 340] width 294 height 19
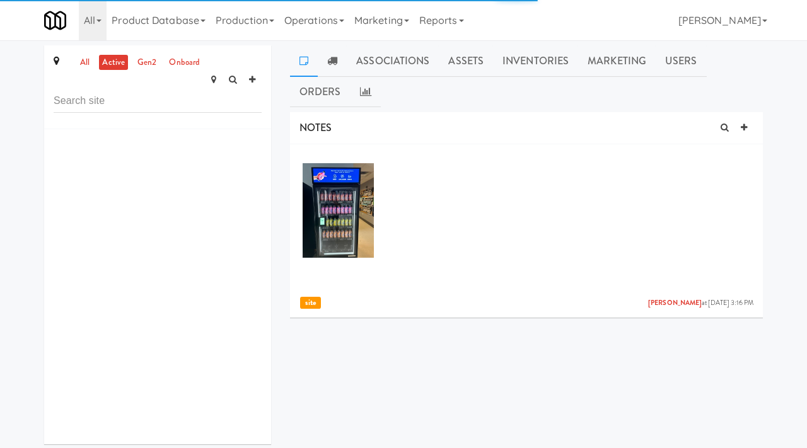
click at [86, 90] on input "text" at bounding box center [158, 101] width 208 height 23
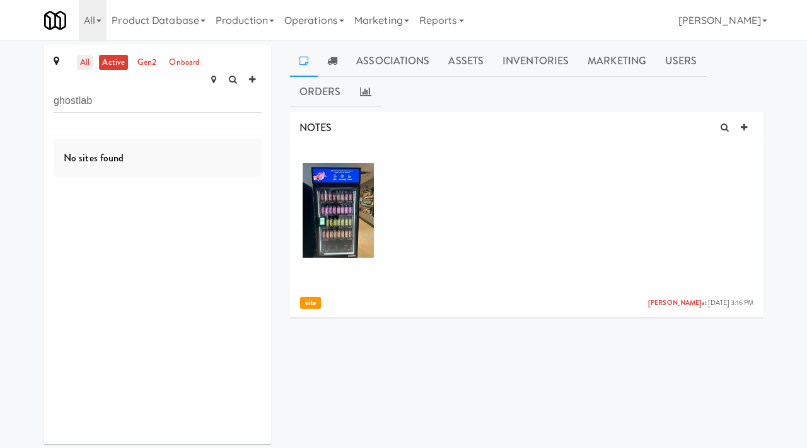
click at [89, 60] on link "all" at bounding box center [85, 63] width 16 height 16
click at [115, 90] on input "ghostlab" at bounding box center [158, 101] width 208 height 23
type input "ghost"
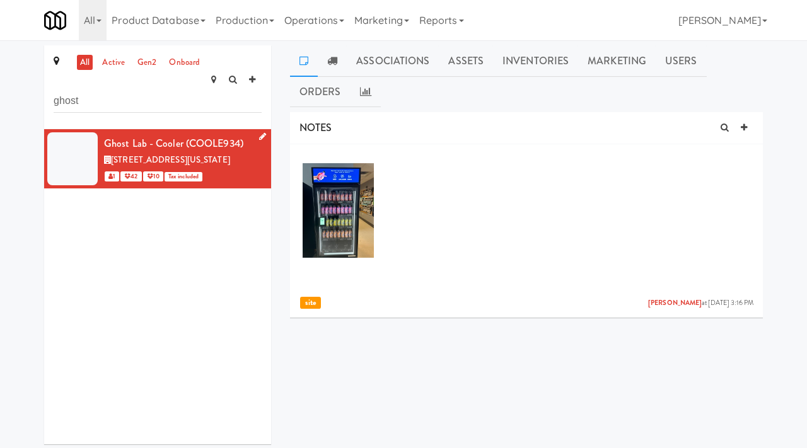
click at [258, 129] on link at bounding box center [260, 137] width 12 height 16
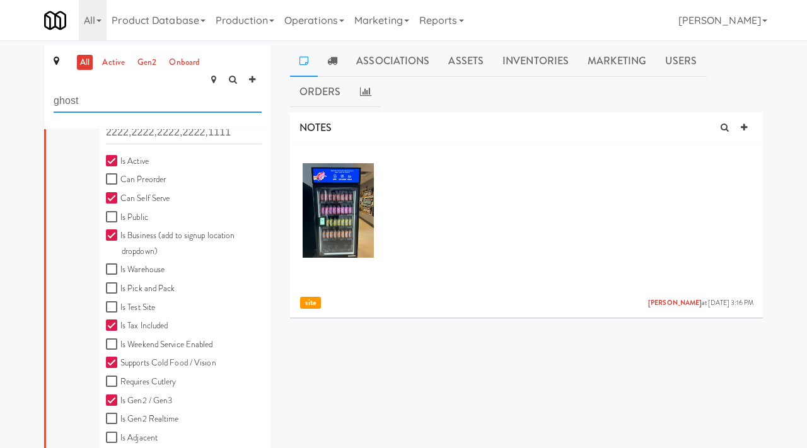
click at [206, 90] on input "ghost" at bounding box center [158, 101] width 208 height 23
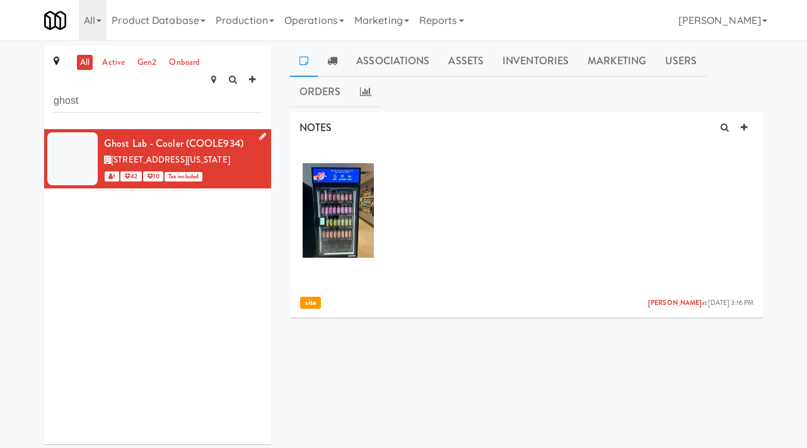
click at [244, 134] on div "Ghost Lab - Cooler (COOLE934)" at bounding box center [183, 143] width 158 height 19
click at [394, 62] on link "Associations" at bounding box center [393, 61] width 92 height 32
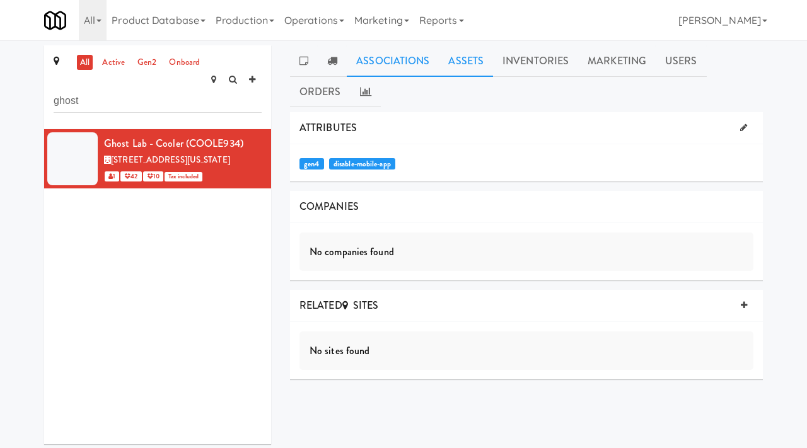
click at [460, 62] on link "Assets" at bounding box center [466, 61] width 54 height 32
